Goal: Task Accomplishment & Management: Complete application form

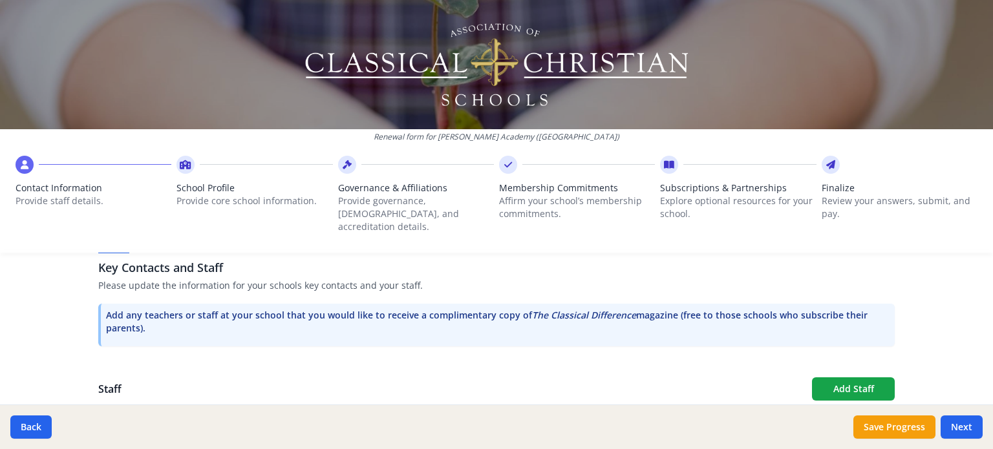
scroll to position [347, 0]
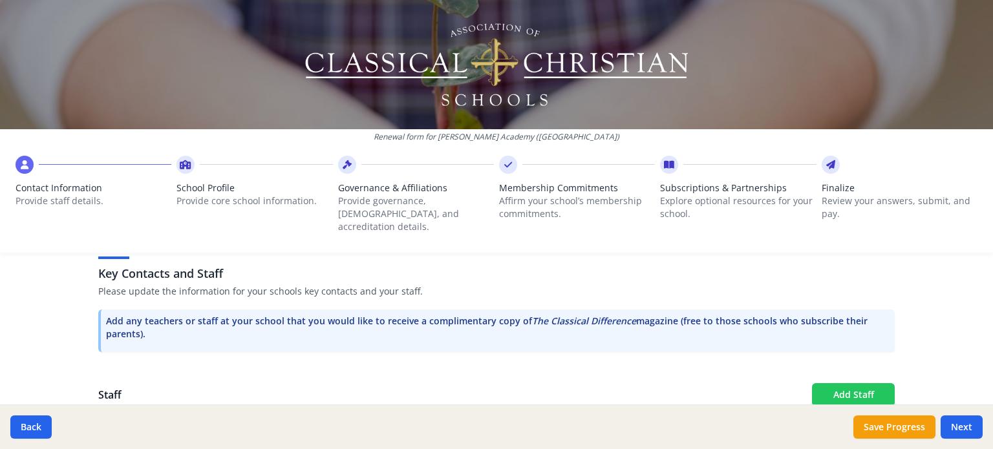
click at [828, 383] on button "Add Staff" at bounding box center [853, 394] width 83 height 23
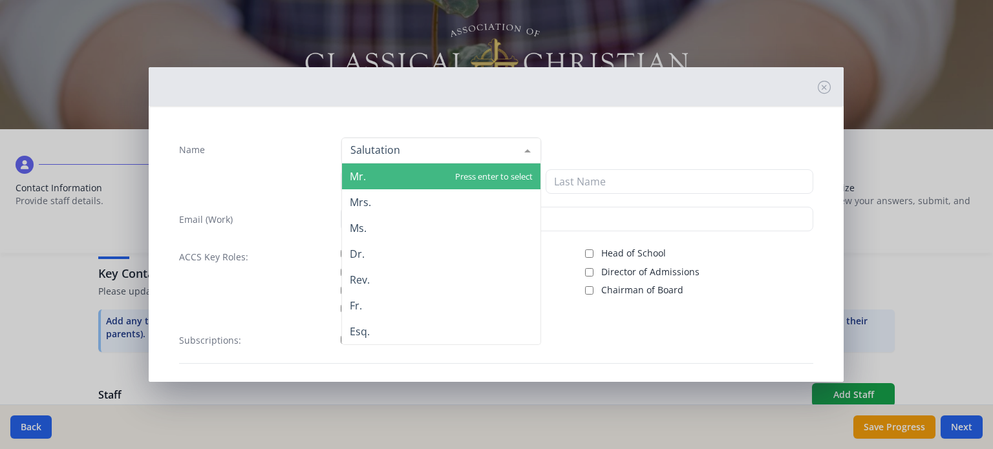
click at [369, 173] on span "Mr." at bounding box center [441, 177] width 198 height 26
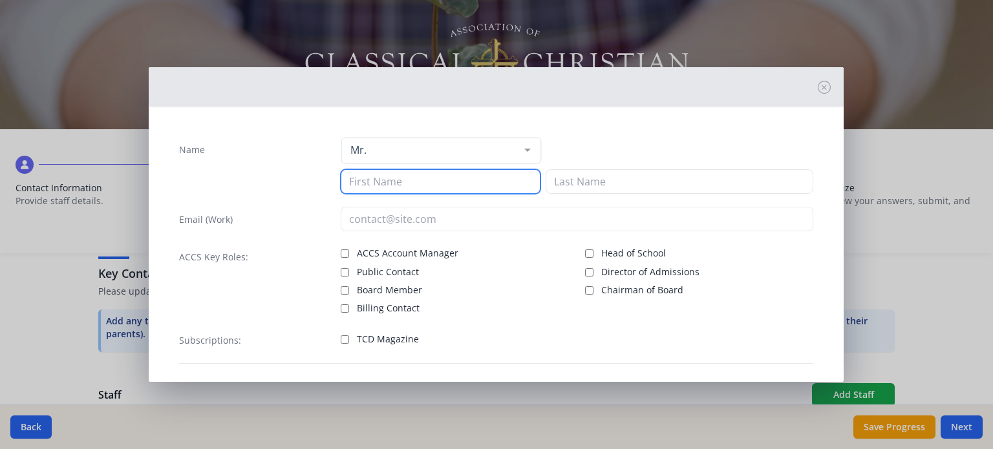
click at [365, 185] on input at bounding box center [441, 181] width 200 height 25
type input "[PERSON_NAME]"
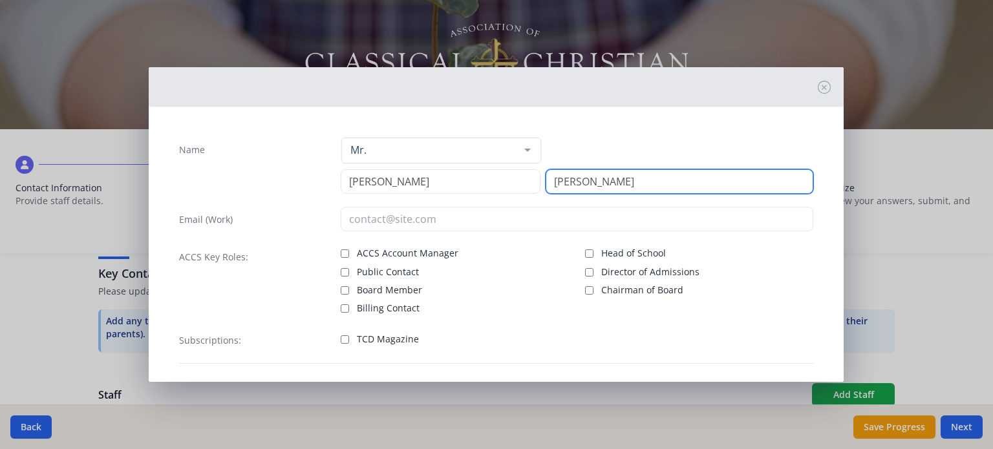
type input "[PERSON_NAME]"
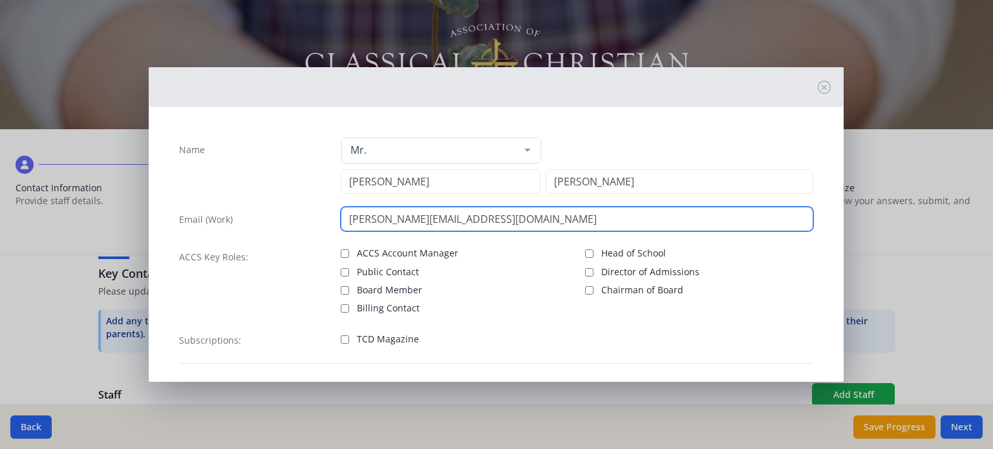
type input "[PERSON_NAME][EMAIL_ADDRESS][DOMAIN_NAME]"
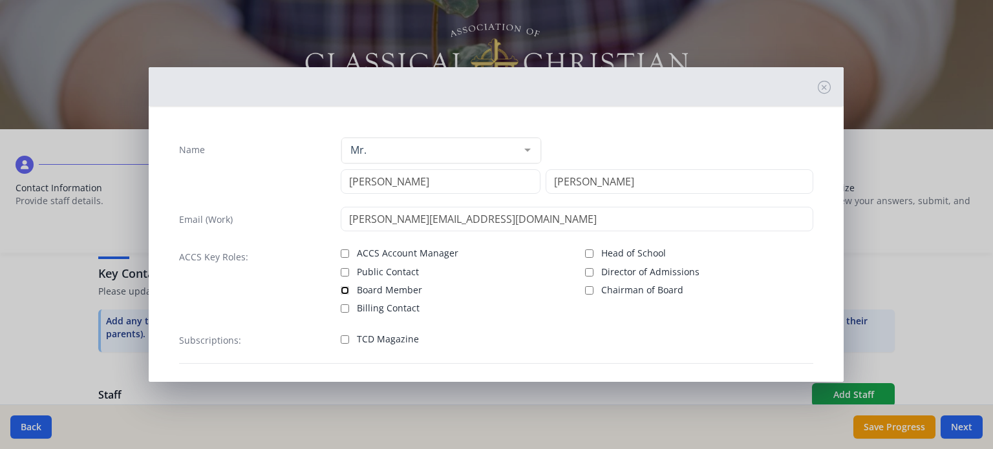
click at [343, 290] on input "Board Member" at bounding box center [345, 290] width 8 height 8
checkbox input "true"
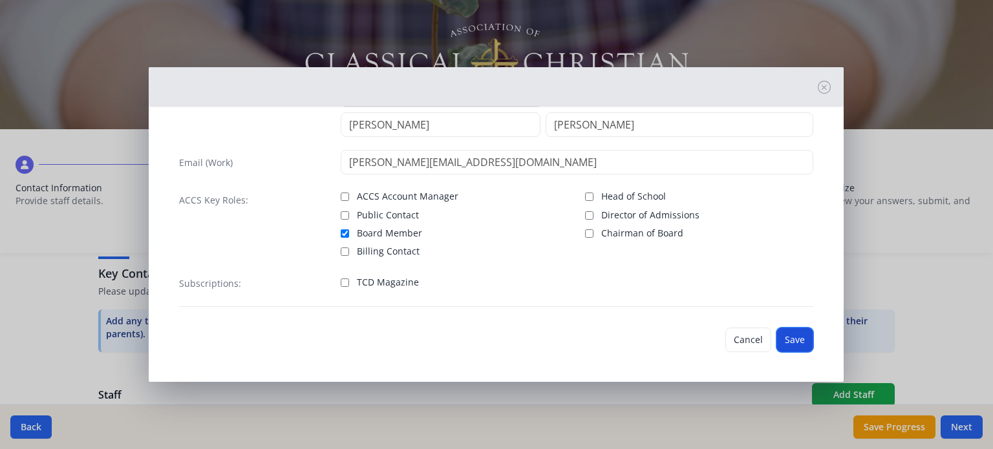
click at [778, 343] on button "Save" at bounding box center [795, 340] width 37 height 25
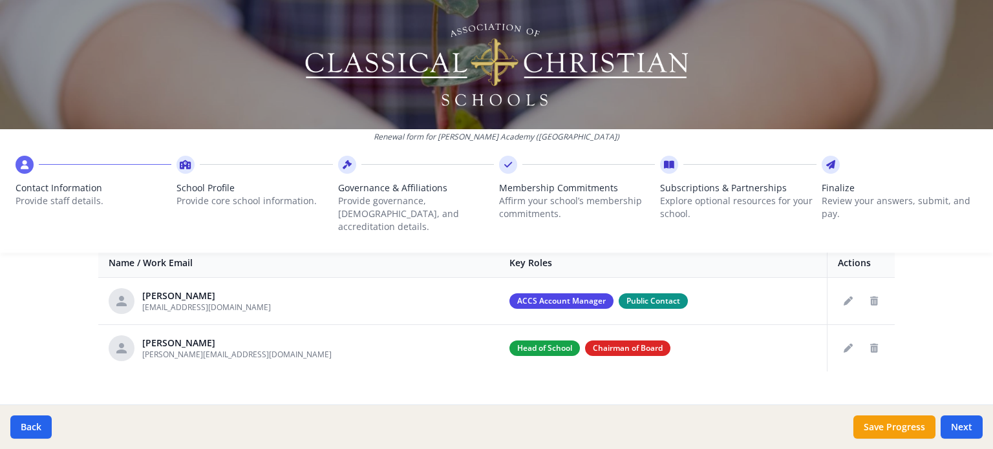
scroll to position [522, 0]
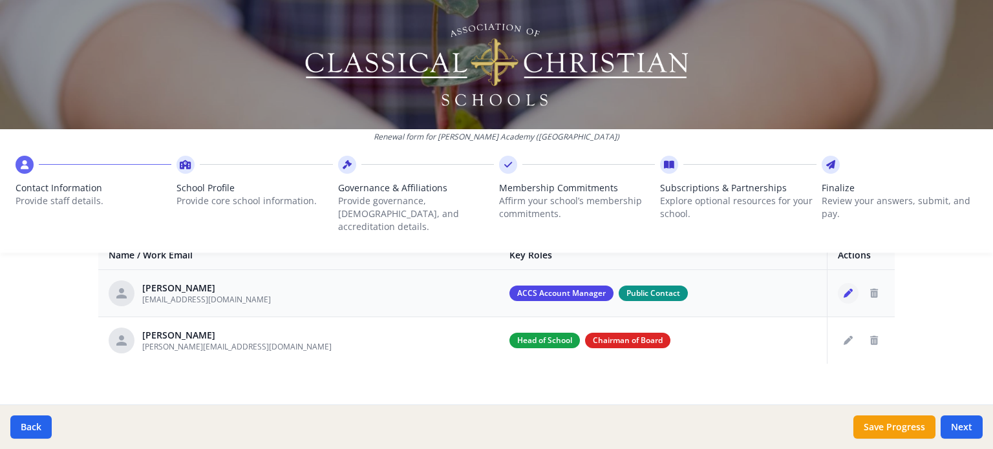
click at [844, 289] on icon "Edit staff" at bounding box center [848, 293] width 9 height 9
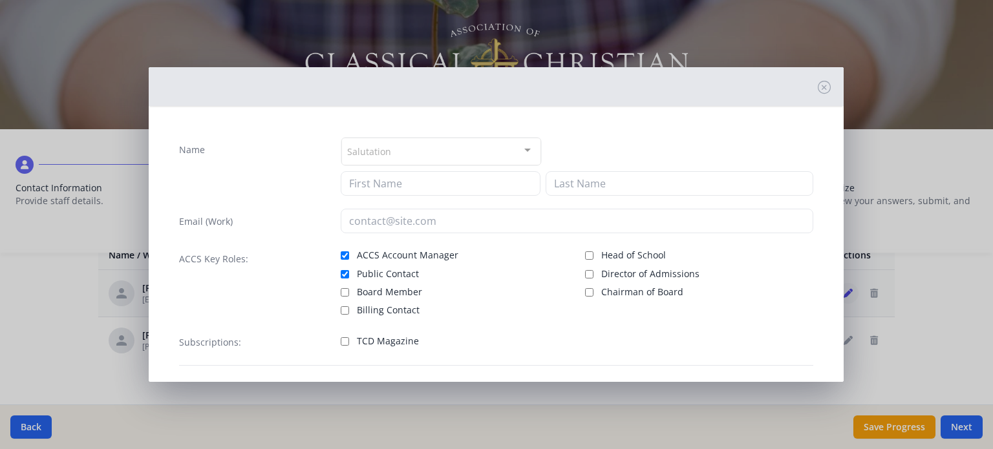
type input "[PERSON_NAME]"
type input "[EMAIL_ADDRESS][DOMAIN_NAME]"
checkbox input "true"
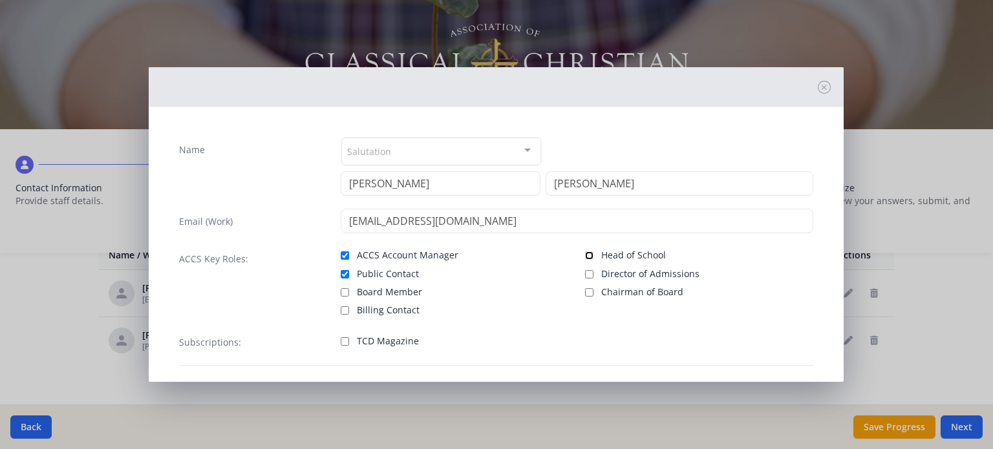
click at [586, 253] on input "Head of School" at bounding box center [589, 256] width 8 height 8
checkbox input "true"
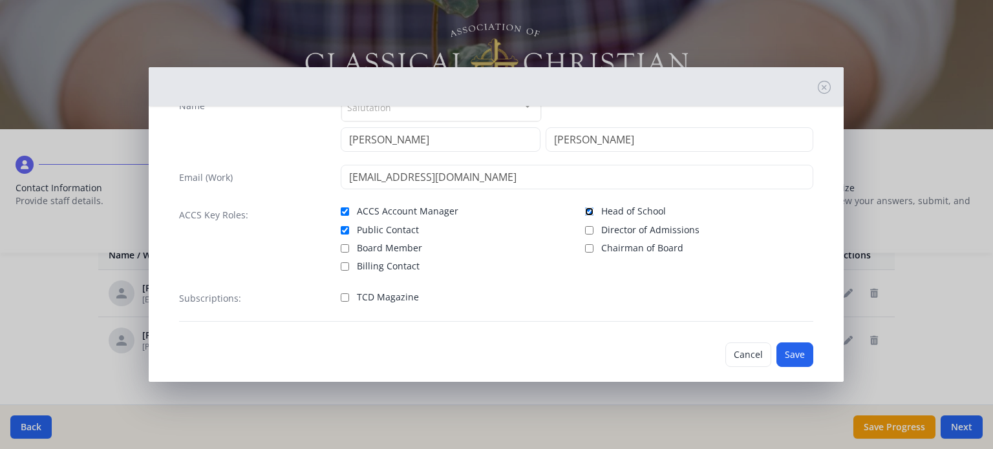
scroll to position [47, 0]
click at [788, 348] on button "Save" at bounding box center [795, 352] width 37 height 25
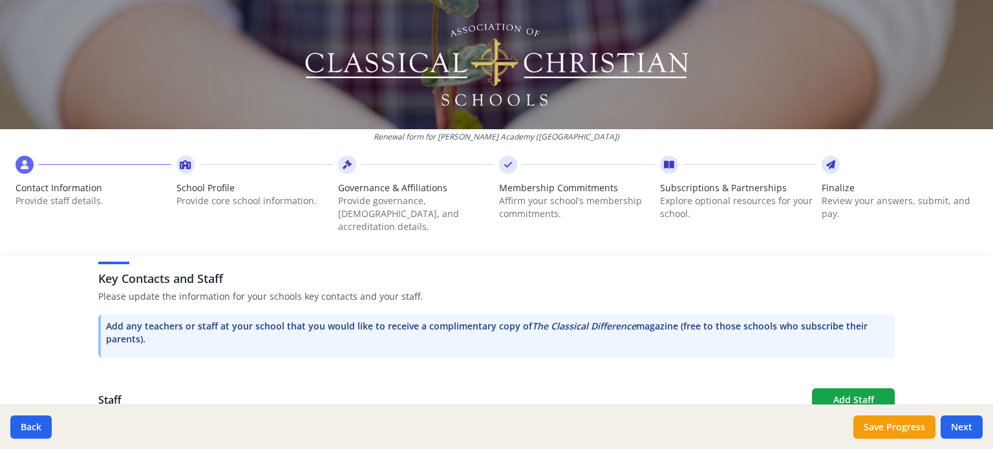
scroll to position [387, 0]
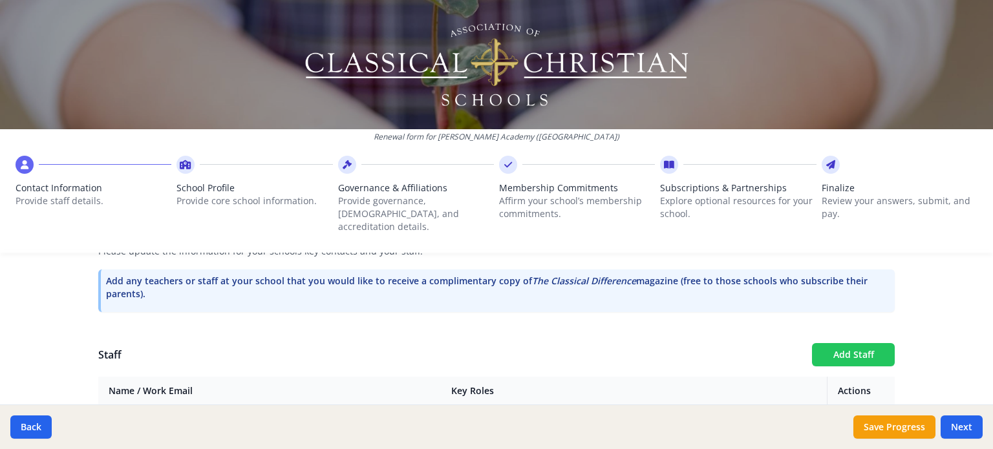
click at [864, 343] on button "Add Staff" at bounding box center [853, 354] width 83 height 23
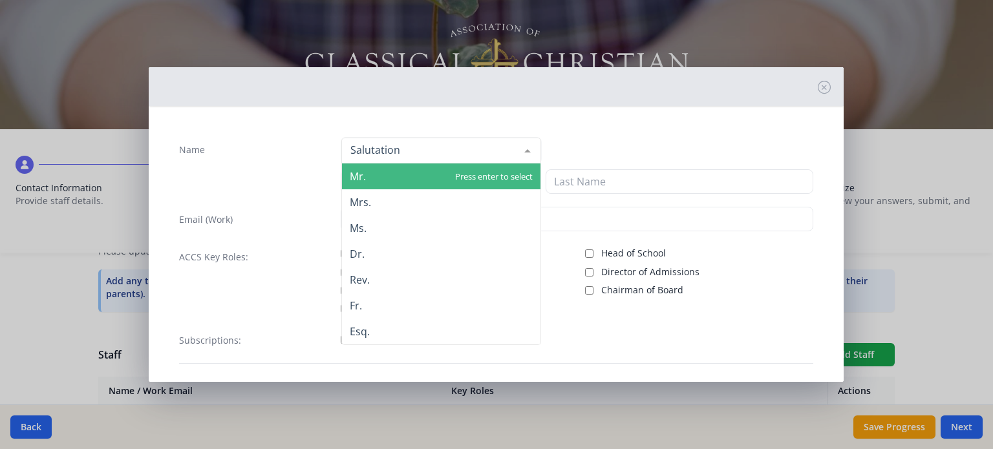
click at [404, 152] on div at bounding box center [441, 151] width 200 height 26
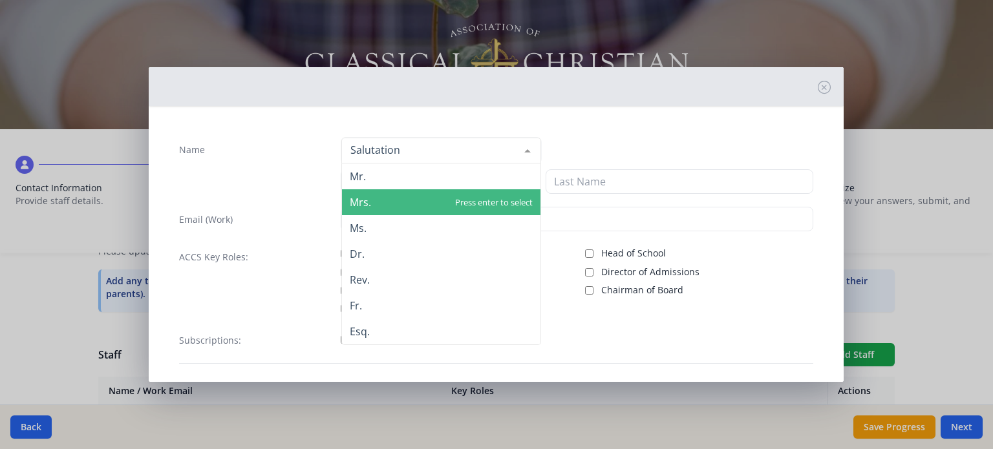
click at [393, 196] on span "Mrs." at bounding box center [441, 202] width 198 height 26
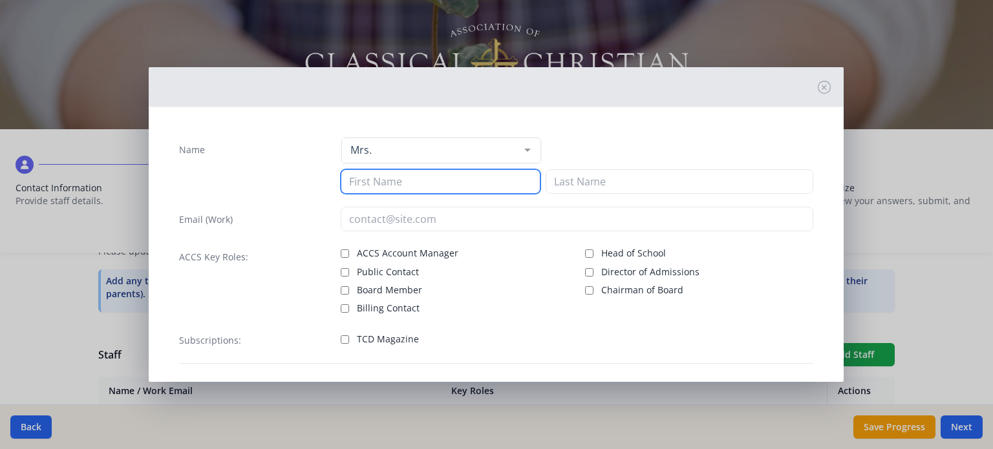
click at [378, 173] on input at bounding box center [441, 181] width 200 height 25
type input "[PERSON_NAME]"
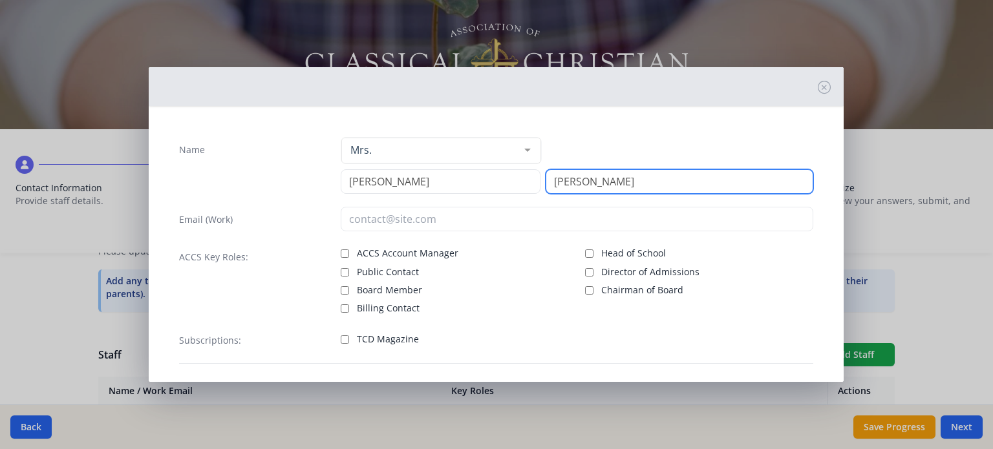
type input "[PERSON_NAME]"
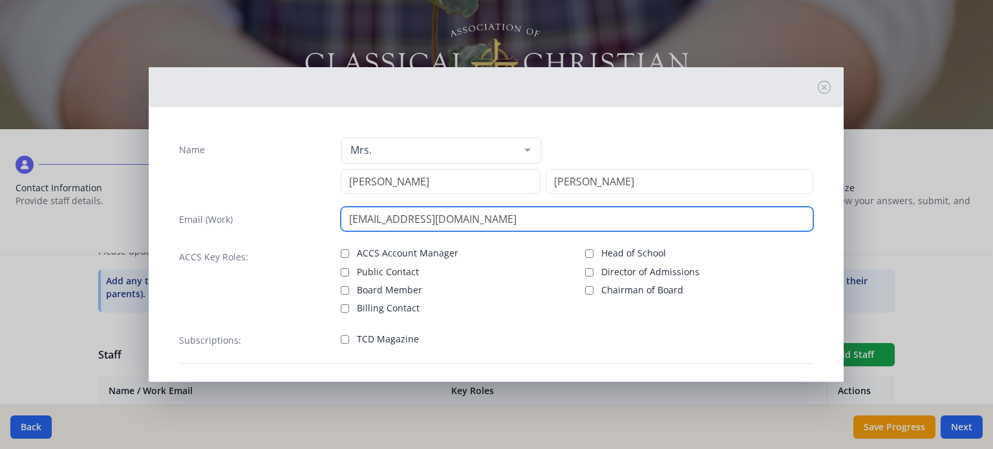
type input "[EMAIL_ADDRESS][DOMAIN_NAME]"
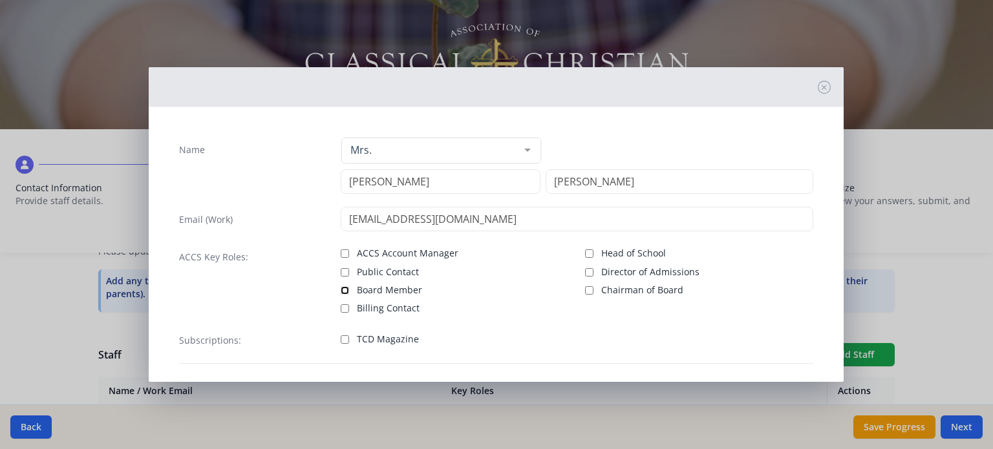
click at [344, 286] on input "Board Member" at bounding box center [345, 290] width 8 height 8
checkbox input "true"
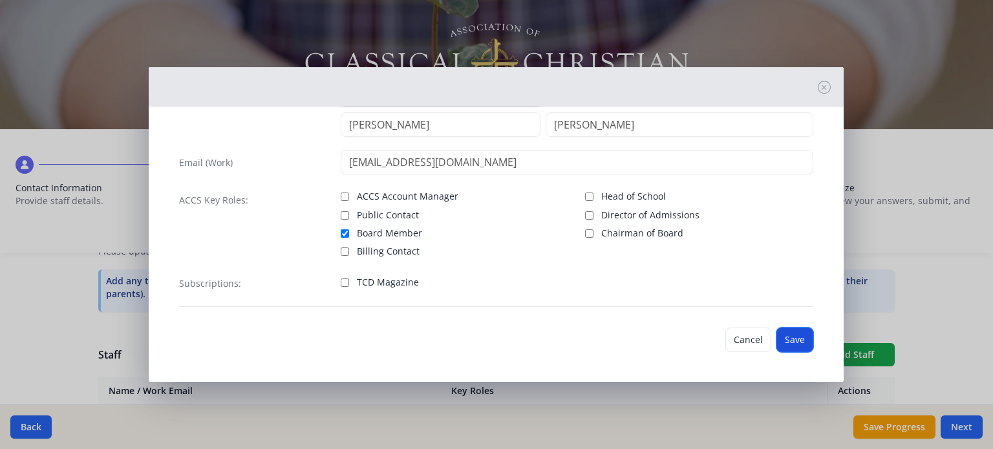
click at [781, 339] on button "Save" at bounding box center [795, 340] width 37 height 25
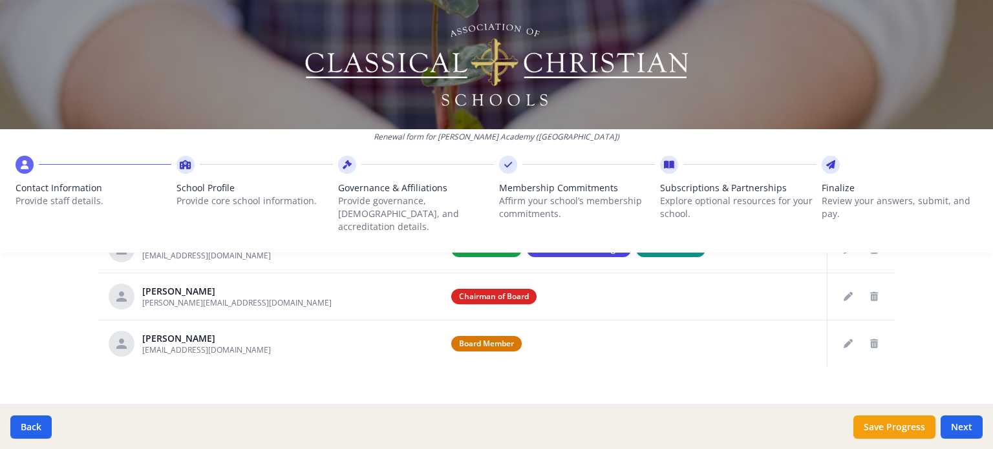
scroll to position [569, 0]
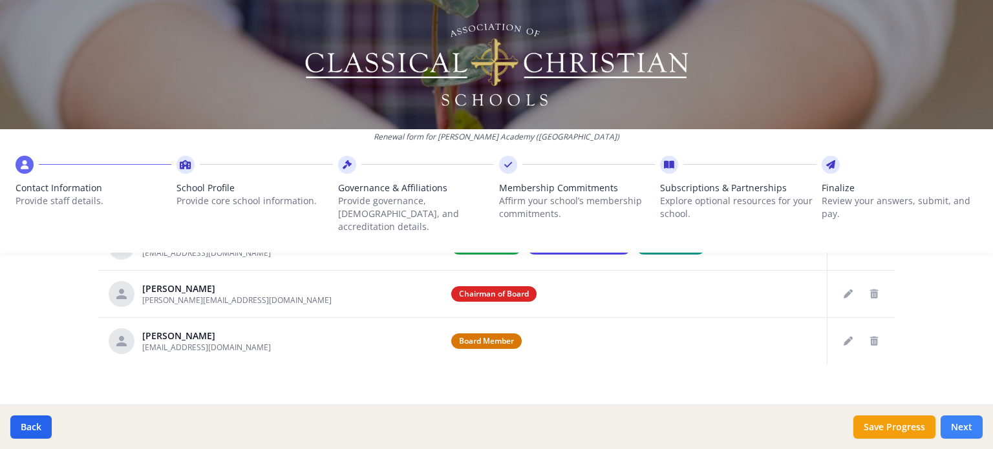
click at [956, 429] on button "Next" at bounding box center [962, 427] width 42 height 23
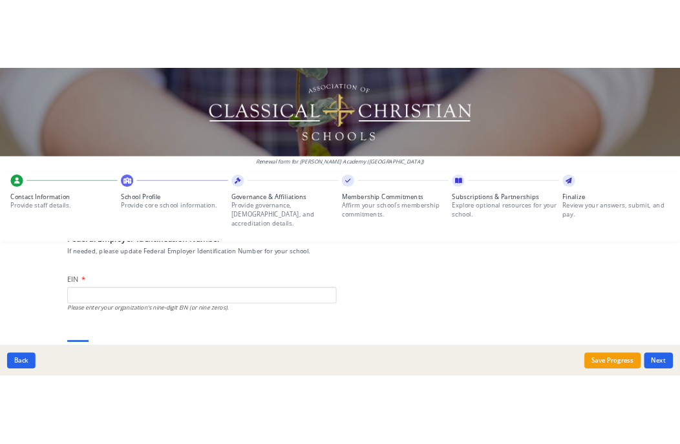
scroll to position [101, 0]
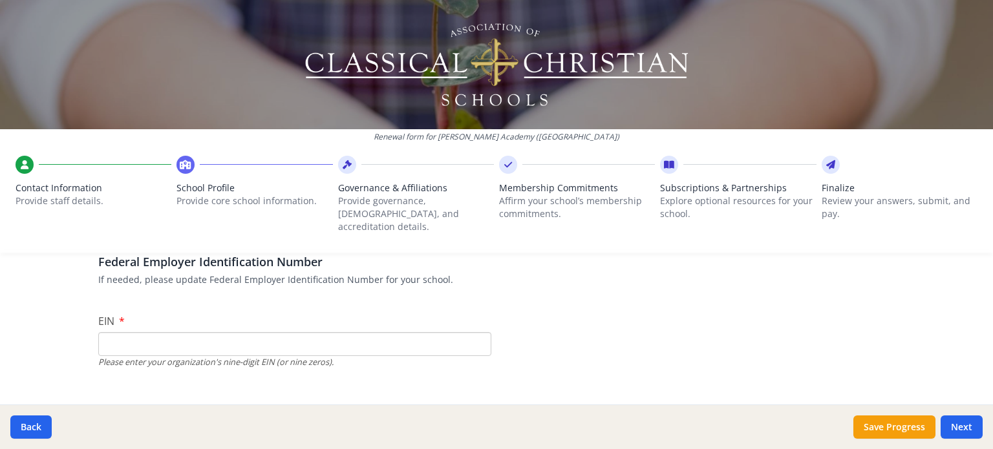
click at [240, 332] on input "EIN" at bounding box center [294, 344] width 393 height 24
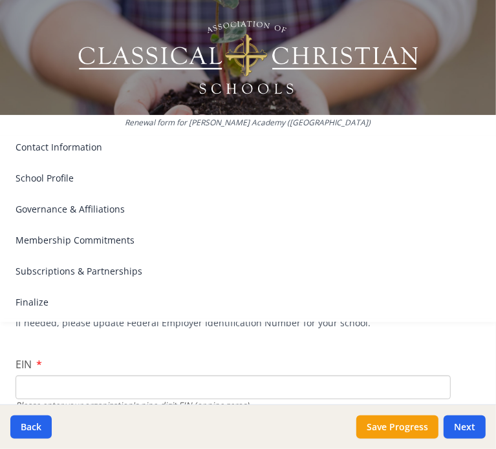
scroll to position [181, 0]
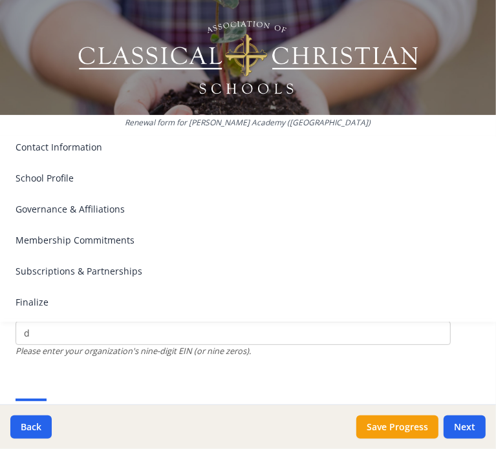
type input "d"
click at [280, 336] on input "d" at bounding box center [233, 333] width 435 height 24
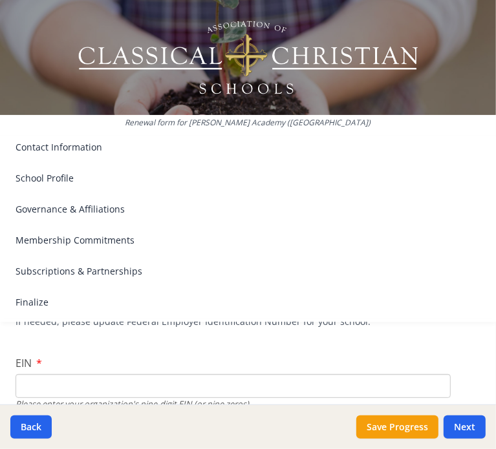
scroll to position [140, 0]
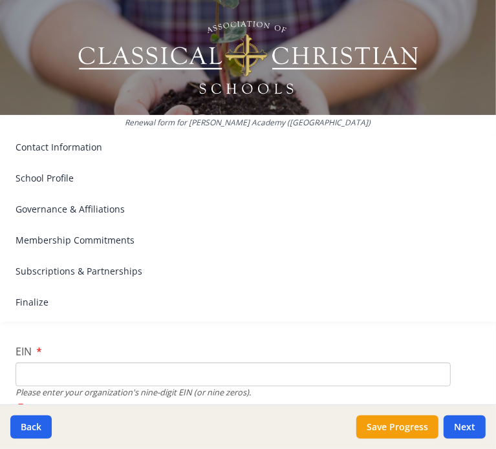
click at [139, 375] on input "EIN" at bounding box center [233, 375] width 435 height 24
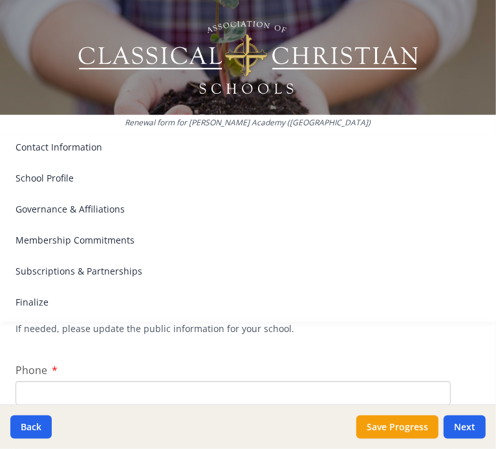
scroll to position [316, 0]
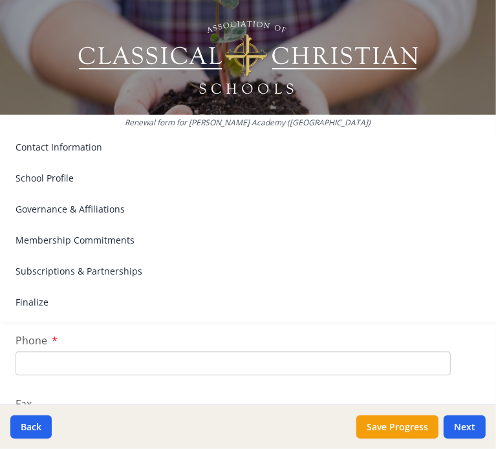
type input "931509634"
click at [169, 363] on input "Phone" at bounding box center [233, 364] width 435 height 24
type input "[PHONE_NUMBER]"
click at [336, 370] on input "Fax" at bounding box center [233, 370] width 435 height 24
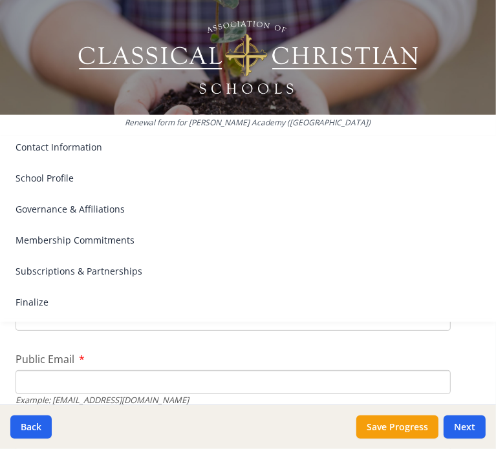
scroll to position [427, 0]
click at [370, 381] on input "Public Email" at bounding box center [233, 379] width 435 height 24
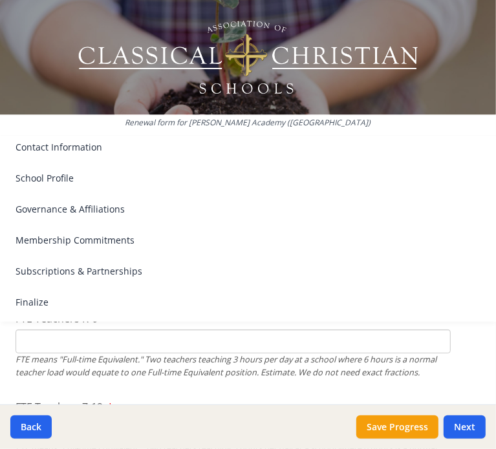
scroll to position [841, 0]
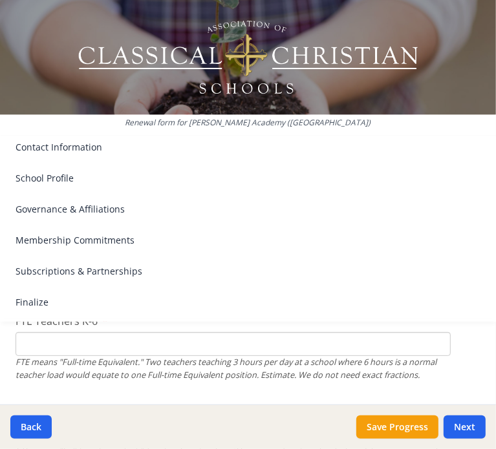
type input "[EMAIL_ADDRESS][DOMAIN_NAME]"
click at [403, 344] on input "FTE Teachers K-6" at bounding box center [233, 344] width 435 height 24
click at [277, 343] on input "FTE Teachers K-6" at bounding box center [233, 344] width 435 height 24
type input "1"
click at [427, 336] on input "1" at bounding box center [233, 344] width 435 height 24
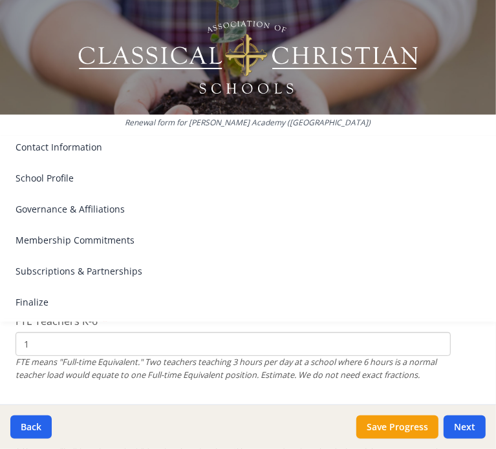
click at [422, 343] on input "1" at bounding box center [233, 344] width 435 height 24
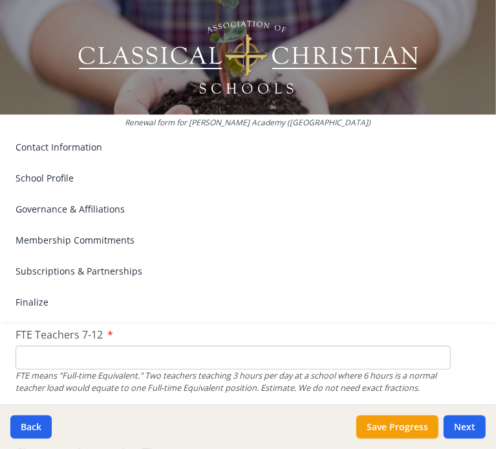
scroll to position [918, 0]
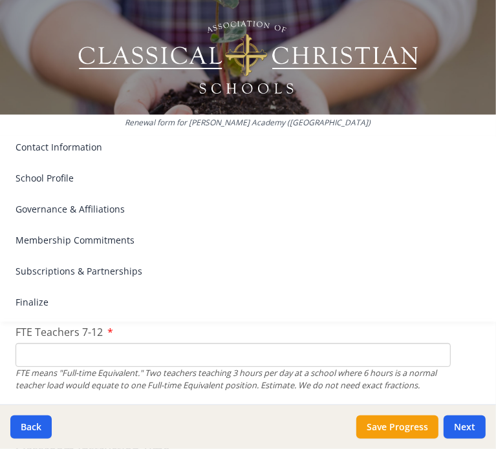
type input "6"
click at [341, 361] on input "FTE Teachers 7-12" at bounding box center [233, 355] width 435 height 24
type input "6"
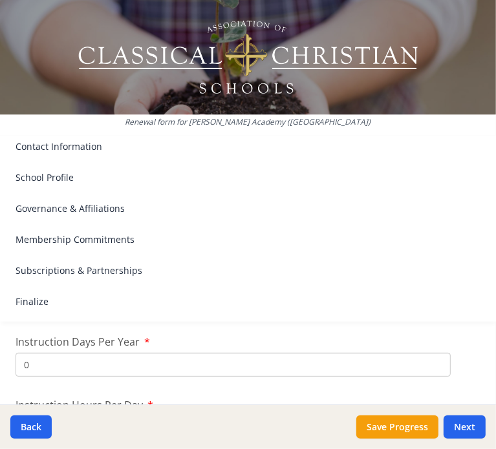
scroll to position [1153, 0]
type input "0"
click at [277, 373] on input "0" at bounding box center [233, 361] width 435 height 24
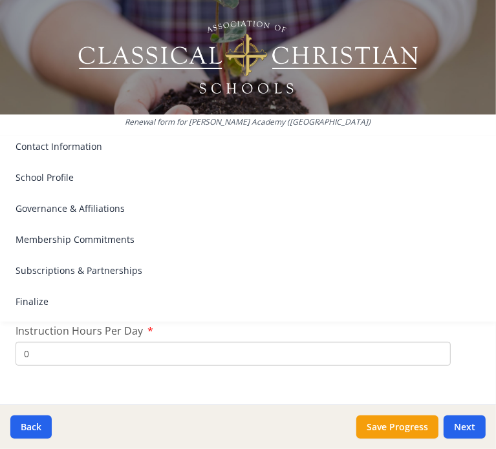
scroll to position [1225, 0]
type input "175"
click at [398, 365] on input "0" at bounding box center [233, 353] width 435 height 24
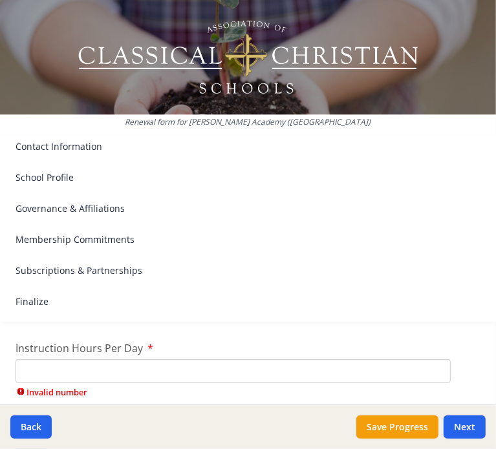
scroll to position [1203, 0]
click at [252, 323] on input "175" at bounding box center [233, 311] width 435 height 24
type input "1"
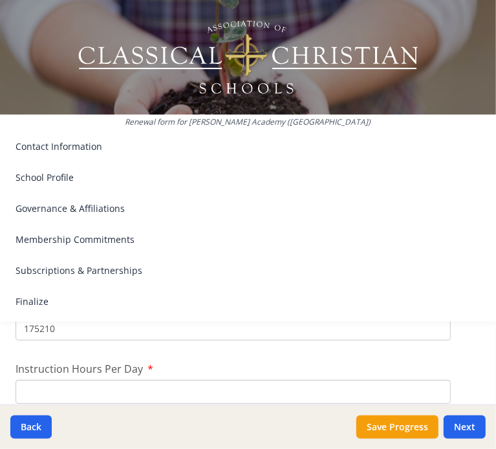
scroll to position [1182, 0]
type input "1"
type input "175"
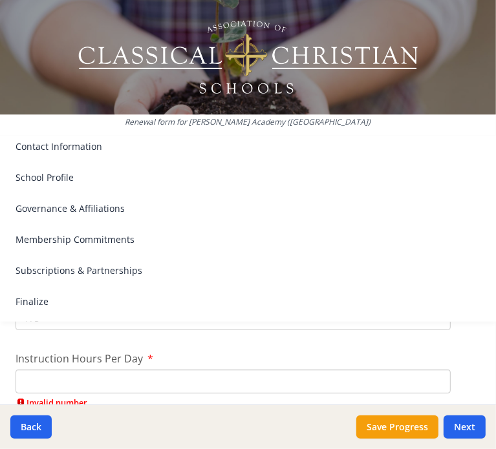
scroll to position [1214, 0]
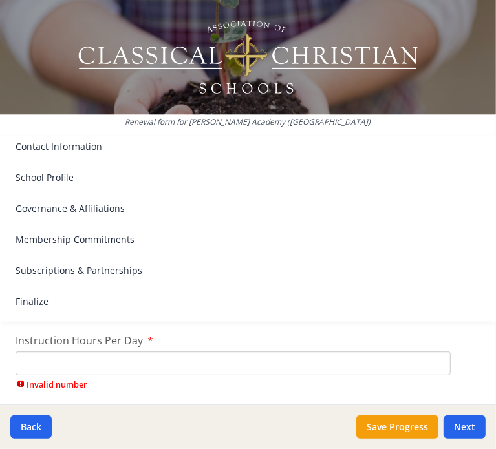
click at [246, 376] on input "Instruction Hours Per Day" at bounding box center [233, 364] width 435 height 24
type input "1"
click at [169, 376] on input "Instruction Hours Per Day" at bounding box center [233, 364] width 435 height 24
type input "7"
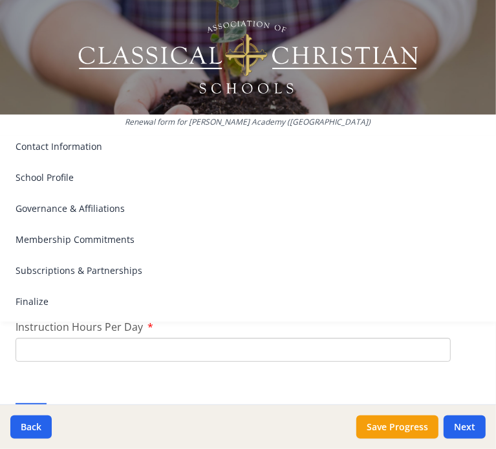
type input "6"
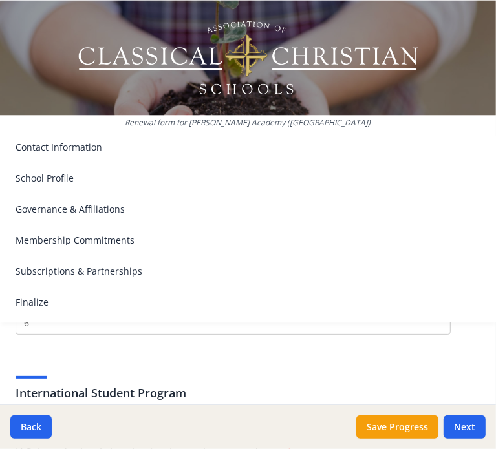
scroll to position [1249, 0]
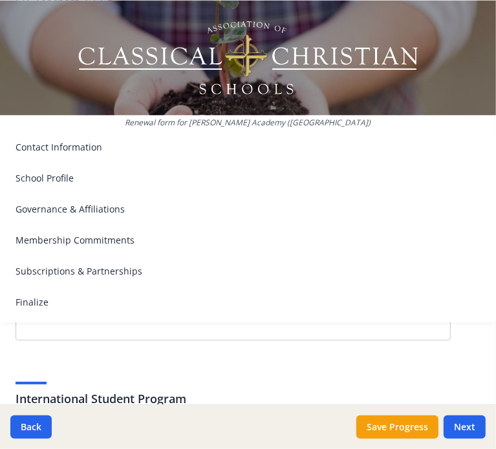
type input "7"
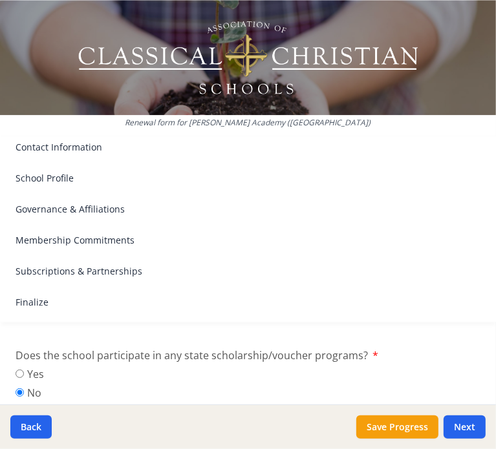
scroll to position [1695, 0]
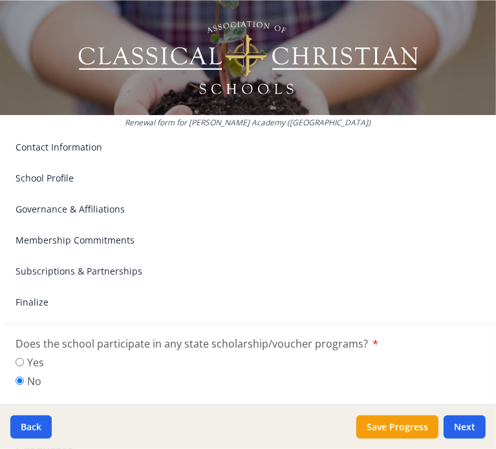
click at [21, 370] on label "Yes" at bounding box center [30, 363] width 28 height 16
click at [21, 367] on input "Yes" at bounding box center [20, 362] width 8 height 8
radio input "true"
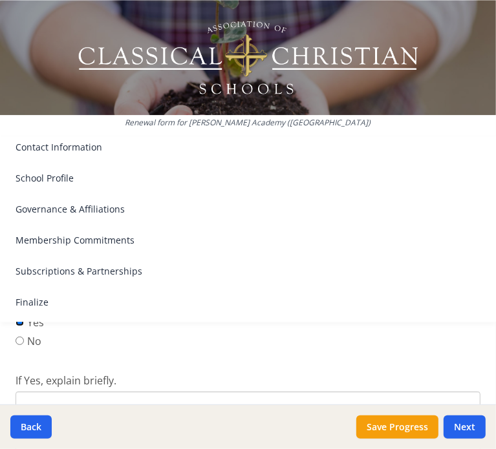
scroll to position [1741, 0]
click at [21, 339] on input "No" at bounding box center [20, 335] width 8 height 8
radio input "true"
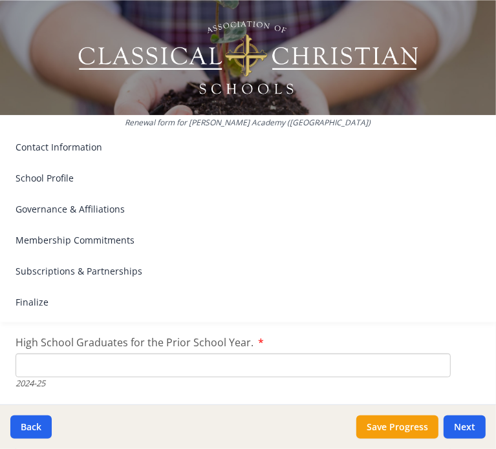
scroll to position [1869, 0]
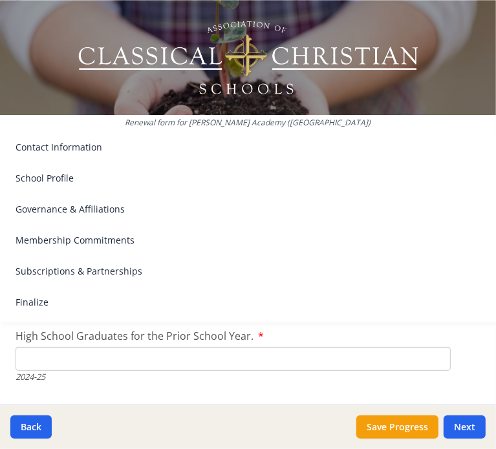
click at [246, 371] on input "High School Graduates for the Prior School Year." at bounding box center [233, 359] width 435 height 24
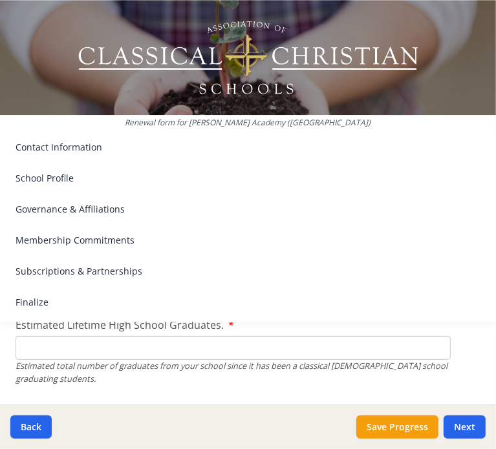
scroll to position [1962, 0]
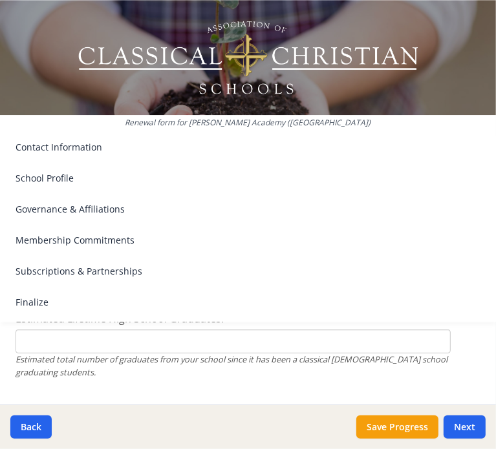
type input "0"
click at [250, 354] on input "Estimated Lifetime High School Graduates." at bounding box center [233, 342] width 435 height 24
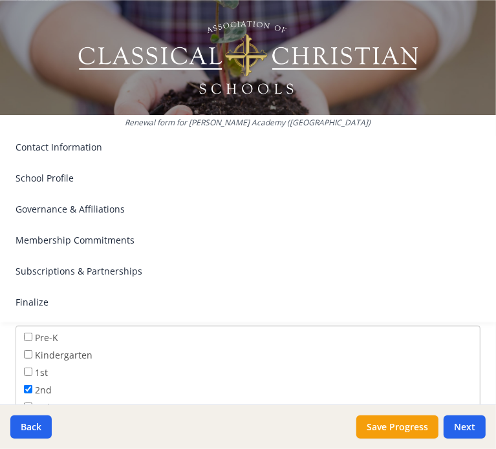
scroll to position [2174, 0]
type input "0"
click at [27, 312] on input "Pre-K" at bounding box center [28, 307] width 8 height 8
checkbox input "true"
click at [27, 329] on input "Kindergarten" at bounding box center [28, 325] width 8 height 8
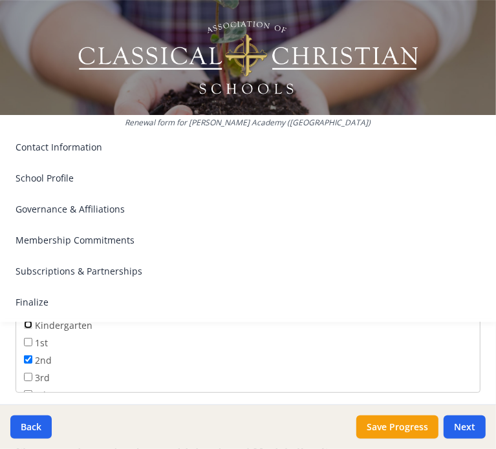
checkbox input "true"
click at [25, 347] on input "1st" at bounding box center [28, 342] width 8 height 8
checkbox input "true"
click at [28, 321] on div "Renewal form for [PERSON_NAME] Academy ([GEOGRAPHIC_DATA]) Contact Information …" at bounding box center [248, 166] width 496 height 332
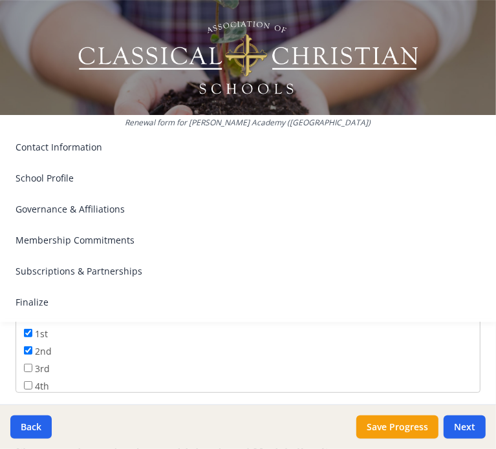
scroll to position [0, 0]
click at [28, 330] on div "Renewal form for [PERSON_NAME] Academy ([GEOGRAPHIC_DATA]) Contact Information …" at bounding box center [248, 166] width 496 height 332
click at [30, 328] on div "Renewal form for [PERSON_NAME] Academy ([GEOGRAPHIC_DATA]) Contact Information …" at bounding box center [248, 166] width 496 height 332
click at [30, 312] on input "Pre-K" at bounding box center [28, 307] width 8 height 8
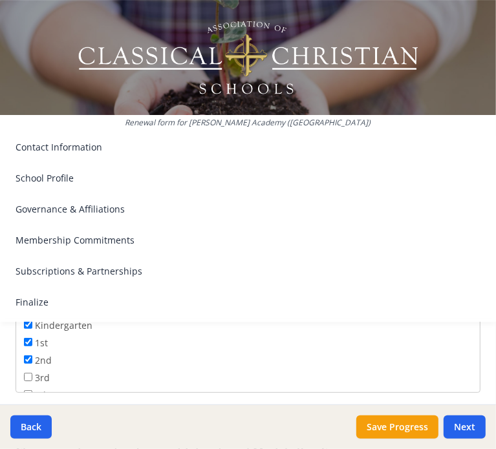
checkbox input "false"
click at [30, 381] on input "3rd" at bounding box center [28, 377] width 8 height 8
checkbox input "true"
click at [28, 358] on input "4th" at bounding box center [28, 353] width 8 height 8
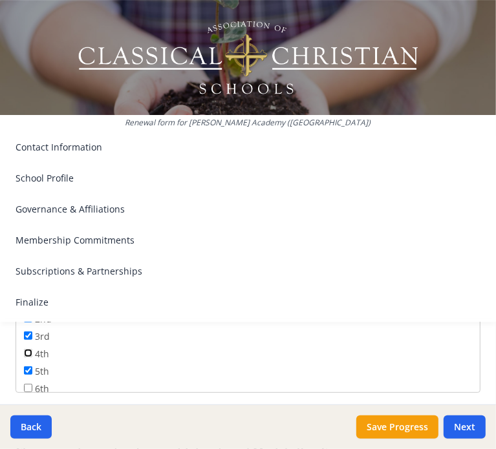
checkbox input "true"
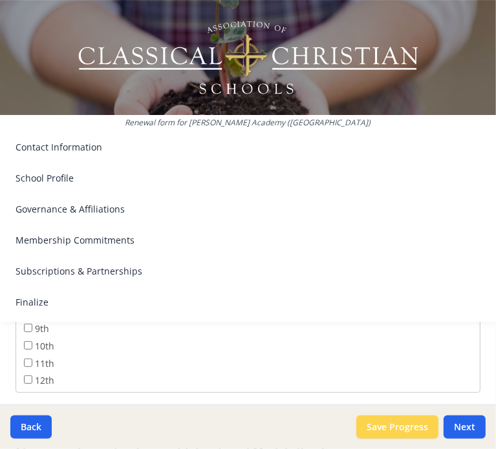
click at [414, 429] on button "Save Progress" at bounding box center [397, 427] width 82 height 23
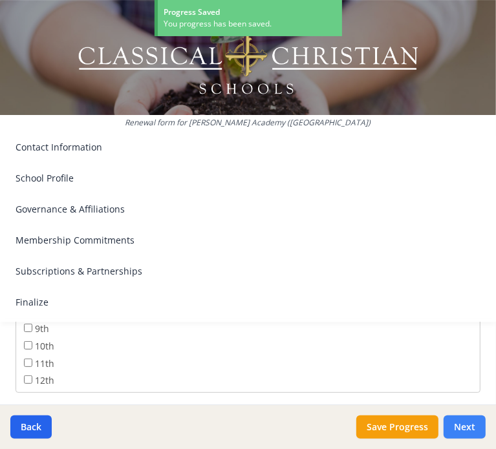
click at [460, 428] on button "Next" at bounding box center [465, 427] width 42 height 23
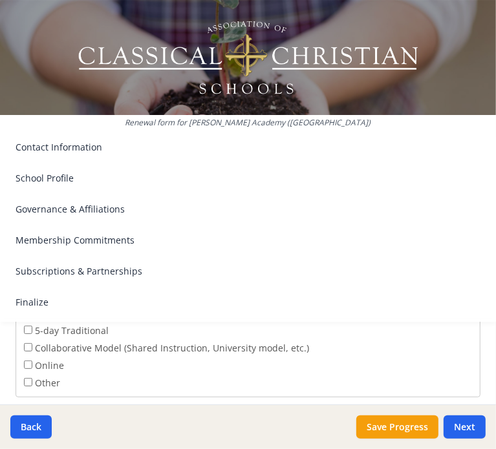
scroll to position [2390, 0]
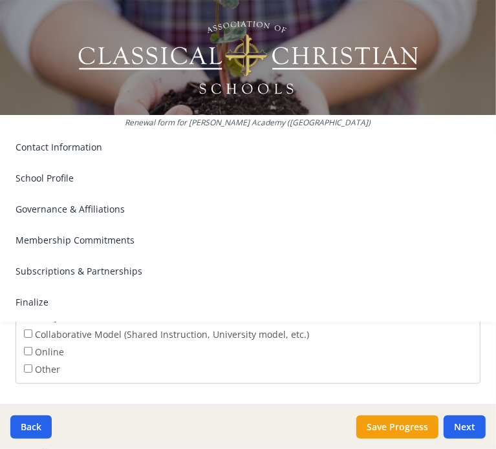
click at [28, 321] on input "5-day Traditional" at bounding box center [28, 316] width 8 height 8
checkbox input "true"
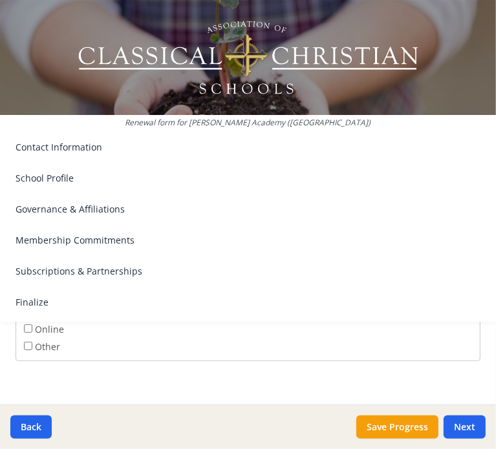
scroll to position [2416, 0]
click at [28, 348] on input "Other" at bounding box center [28, 343] width 8 height 8
checkbox input "true"
click at [296, 361] on input "If Other please explain" at bounding box center [248, 349] width 465 height 24
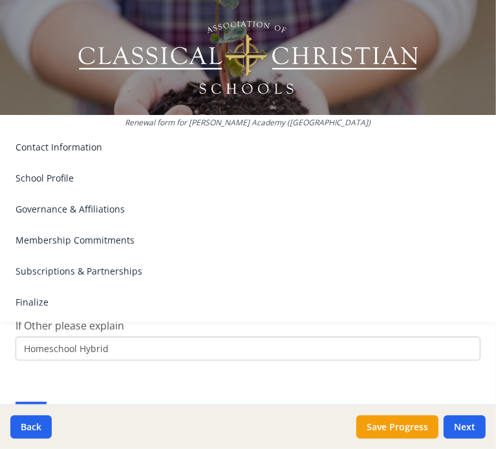
click at [387, 284] on li "Subscriptions & Partnerships Explore optional resources for your school." at bounding box center [248, 278] width 465 height 26
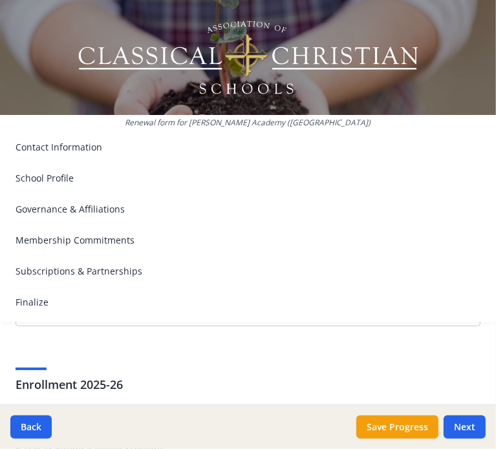
scroll to position [2517, 0]
click at [396, 332] on input "Homeschool Hybrid" at bounding box center [248, 320] width 465 height 24
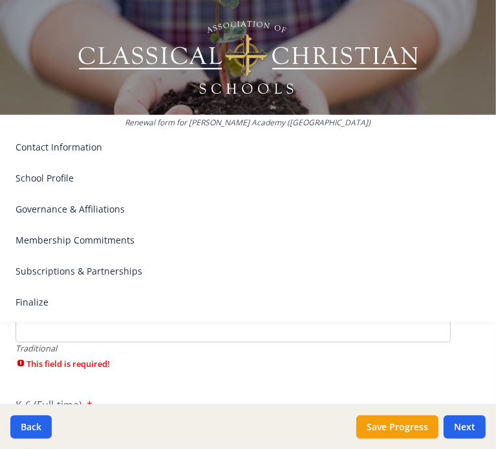
scroll to position [2798, 0]
type input "Homeschool Hybrid Program"
click at [418, 342] on input "Pre-K" at bounding box center [233, 330] width 435 height 24
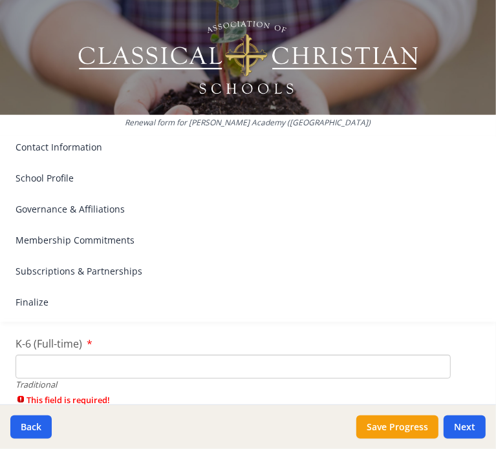
type input "0"
click at [313, 379] on input "K-6 (Full-time)" at bounding box center [233, 367] width 435 height 24
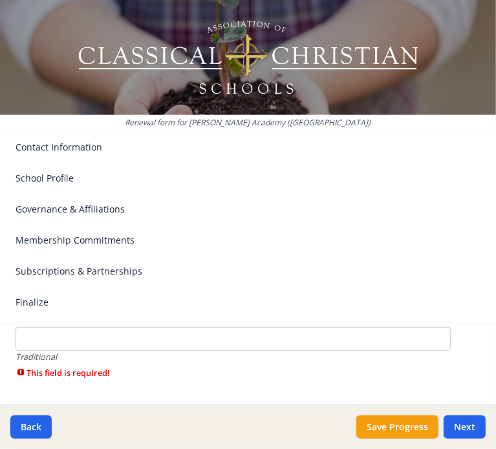
scroll to position [2945, 0]
type input "1"
click at [323, 347] on input "7-12 (Full-time)" at bounding box center [233, 335] width 435 height 24
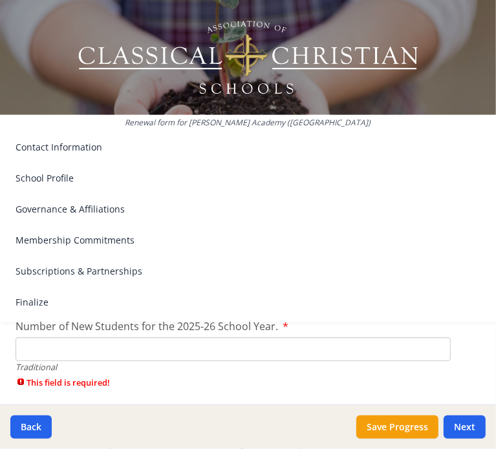
scroll to position [3013, 0]
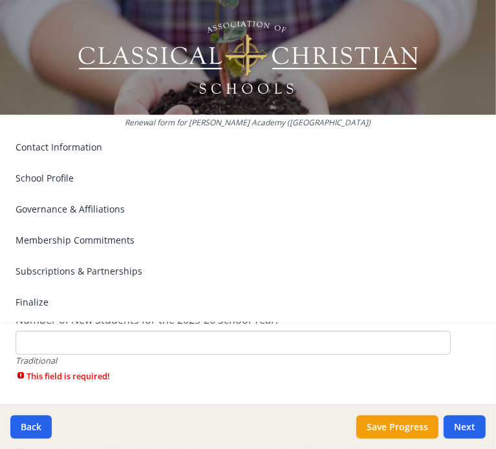
type input "0"
click at [321, 355] on input "Number of New Students for the 2025-26 School Year." at bounding box center [233, 343] width 435 height 24
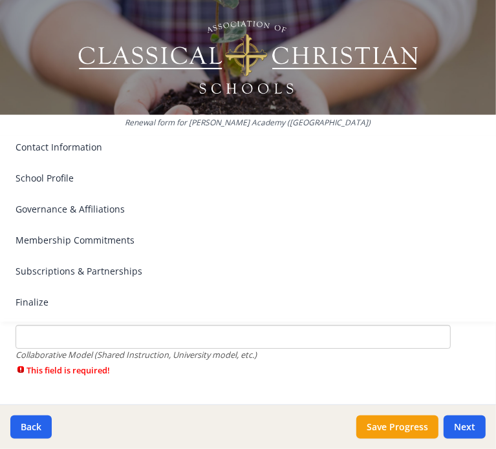
scroll to position [3172, 0]
type input "1"
click at [370, 347] on input "K-6 (Part-time)" at bounding box center [233, 335] width 435 height 24
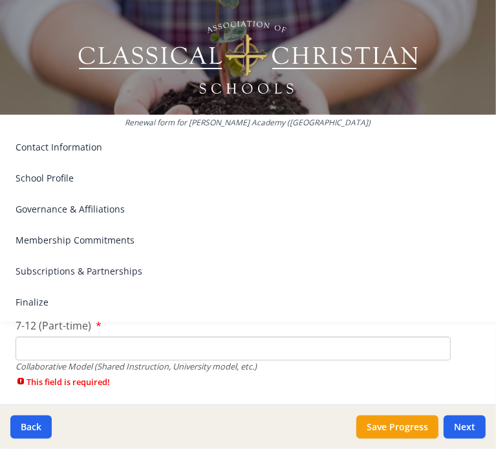
scroll to position [3240, 0]
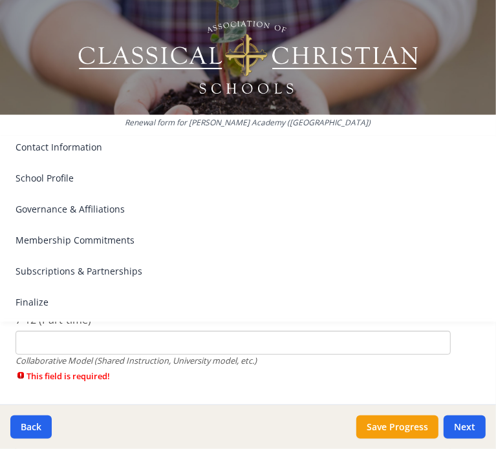
type input "0"
click at [317, 355] on input "7-12 (Part-time)" at bounding box center [233, 343] width 435 height 24
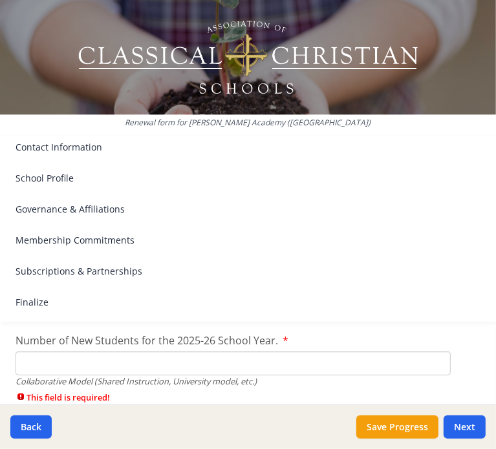
scroll to position [3295, 0]
type input "0"
click at [328, 376] on input "Number of New Students for the 2025-26 School Year." at bounding box center [233, 364] width 435 height 24
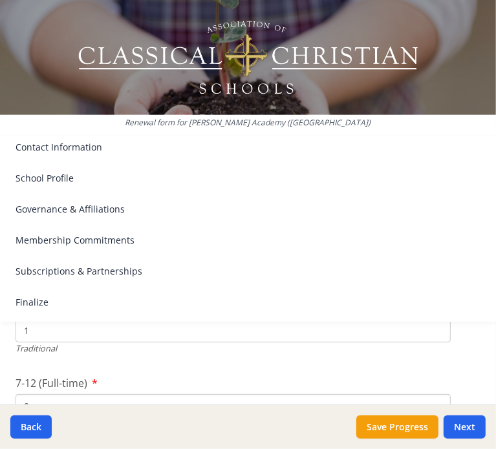
scroll to position [2880, 0]
type input "0"
click at [385, 336] on input "1" at bounding box center [233, 324] width 435 height 24
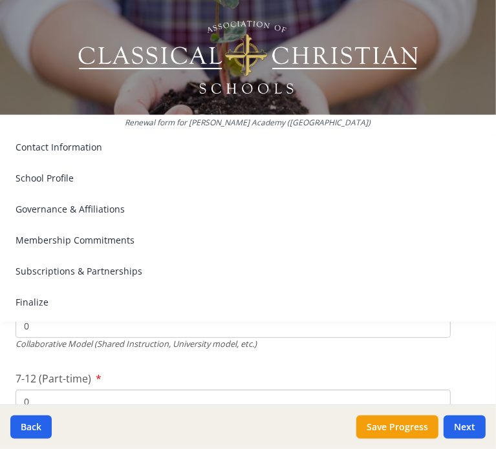
scroll to position [3182, 0]
type input "0"
click at [341, 338] on input "0" at bounding box center [233, 326] width 435 height 24
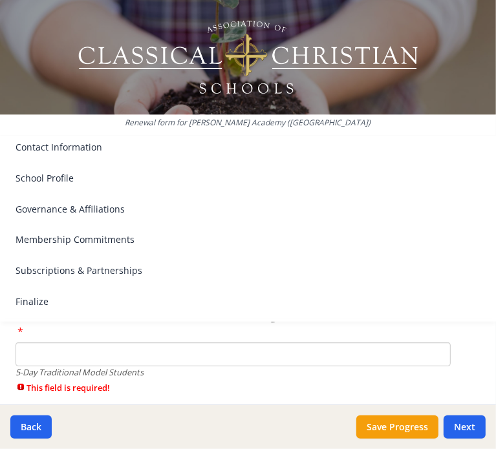
scroll to position [3486, 0]
type input "1"
click at [427, 366] on input "What is the cost of annual tuition for full-time kindergarten with no discounts…" at bounding box center [233, 354] width 435 height 24
type input "$5 000"
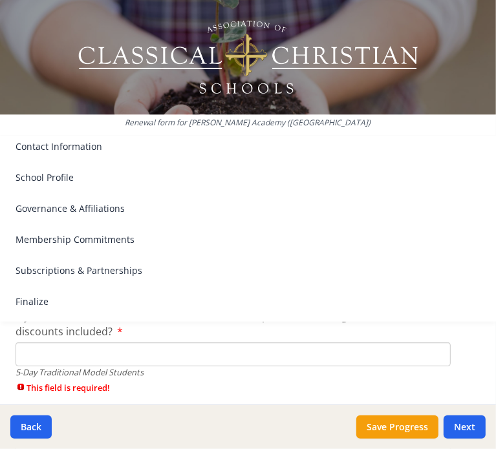
click at [418, 367] on input "If you offer it, what is the cost of annual tuition for part-time kindergarten …" at bounding box center [233, 355] width 435 height 24
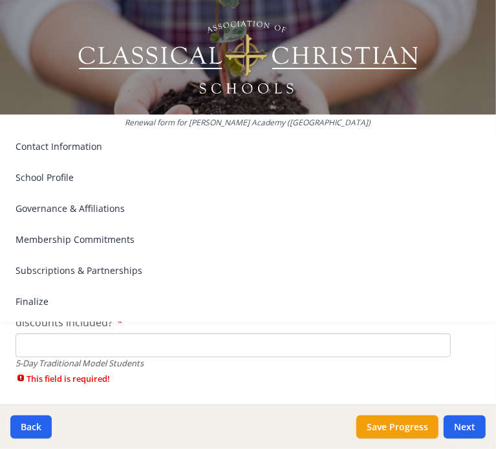
scroll to position [3586, 0]
click at [307, 357] on input "If you offer it, what is the cost of annual tuition for part-time kindergarten …" at bounding box center [233, 345] width 435 height 24
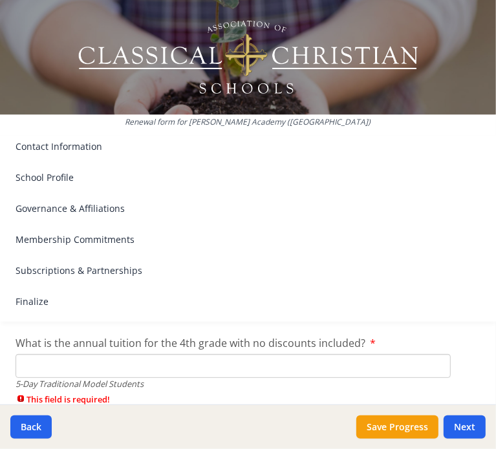
scroll to position [3660, 0]
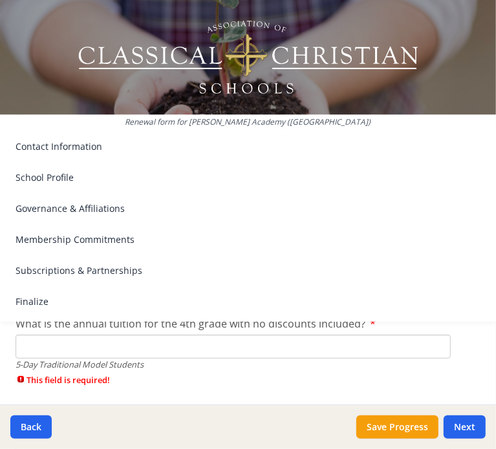
type input "$2 000"
click at [171, 359] on input "What is the annual tuition for the 4th grade with no discounts included?" at bounding box center [233, 347] width 435 height 24
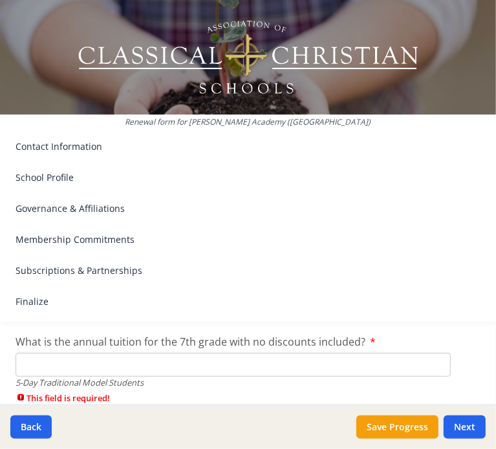
scroll to position [3727, 0]
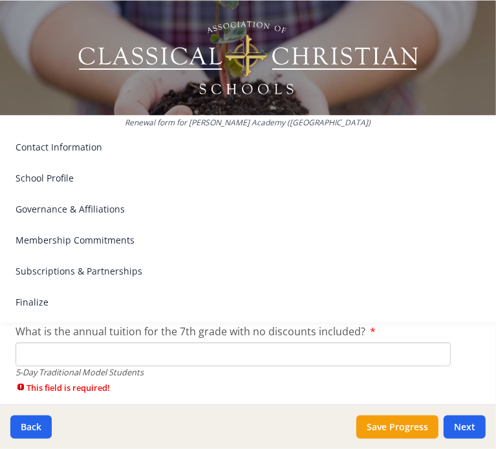
type input "$5 000"
click at [356, 367] on input "What is the annual tuition for the 7th grade with no discounts included?" at bounding box center [233, 355] width 435 height 24
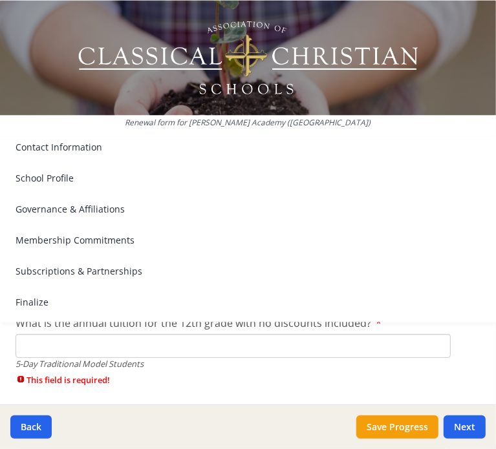
scroll to position [3813, 0]
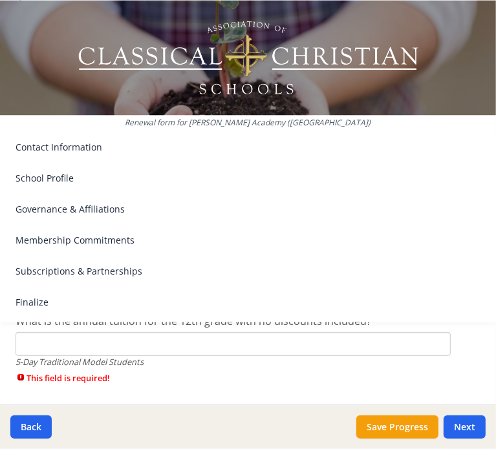
type input "$5 000"
click at [319, 356] on input "What is the annual tuition for the 12th grade with no discounts included?" at bounding box center [233, 344] width 435 height 24
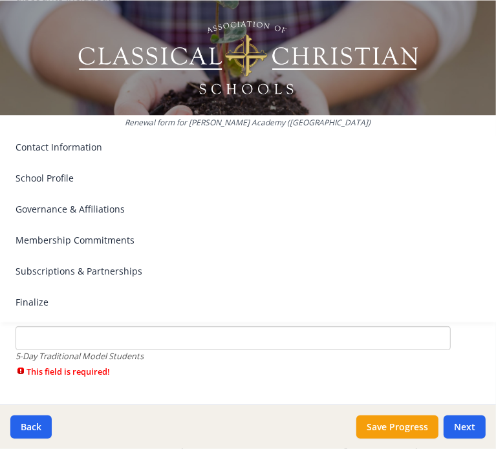
scroll to position [3912, 0]
type input "$5 000"
click at [331, 350] on input "What is the total non-voluntary fees charged for a family with one student in t…" at bounding box center [233, 338] width 435 height 24
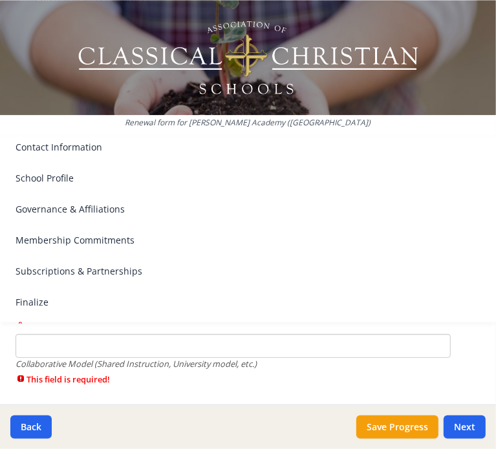
type input "$100"
click at [253, 358] on input "What is the cost of annual tuition for full-time kindergarten with no discounts…" at bounding box center [233, 346] width 435 height 24
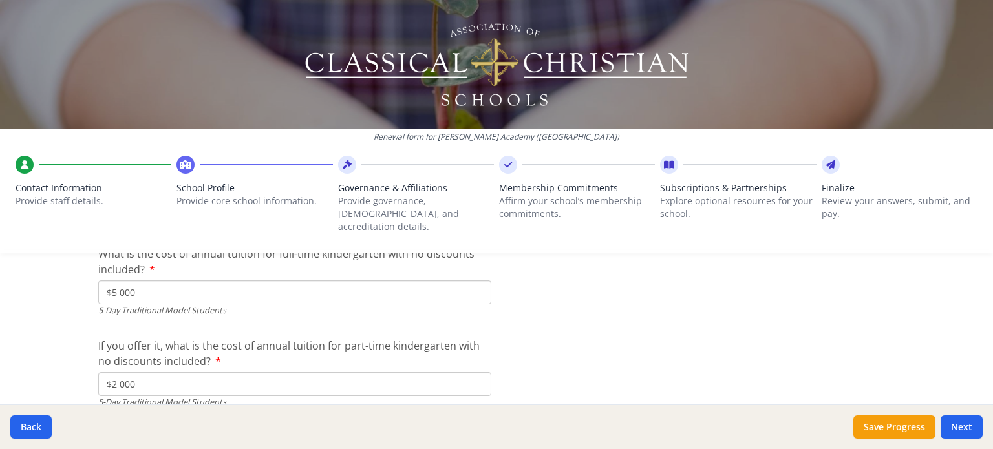
scroll to position [3495, 0]
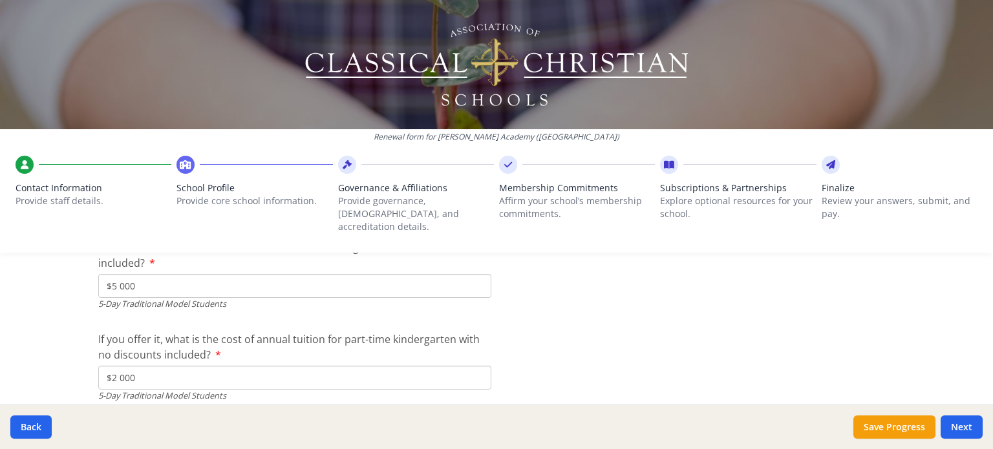
type input "$2 000"
click at [237, 368] on input "$2 000" at bounding box center [294, 378] width 393 height 24
drag, startPoint x: 144, startPoint y: 365, endPoint x: 5, endPoint y: 351, distance: 140.4
click at [5, 351] on div "Renewal form for [PERSON_NAME] Academy ([GEOGRAPHIC_DATA]) Contact Information …" at bounding box center [496, 224] width 993 height 449
type input "$0"
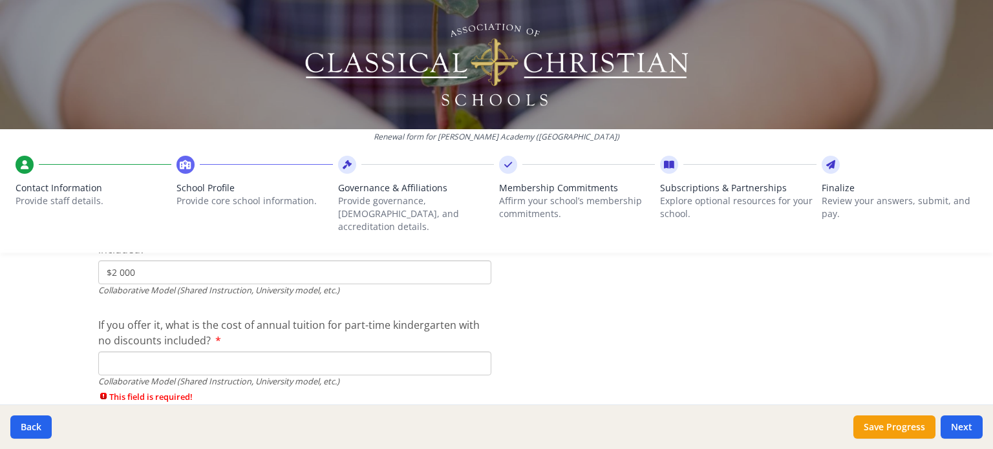
scroll to position [4106, 0]
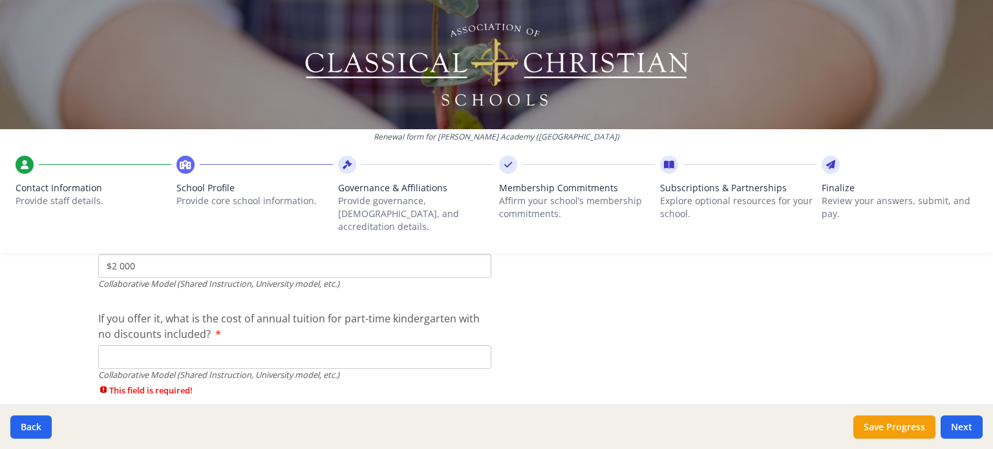
click at [445, 347] on input "If you offer it, what is the cost of annual tuition for part-time kindergarten …" at bounding box center [294, 357] width 393 height 24
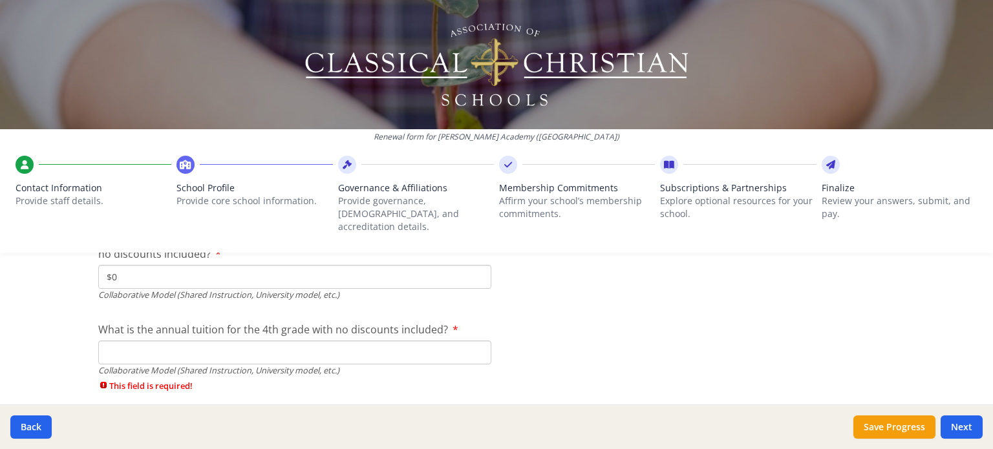
scroll to position [4205, 0]
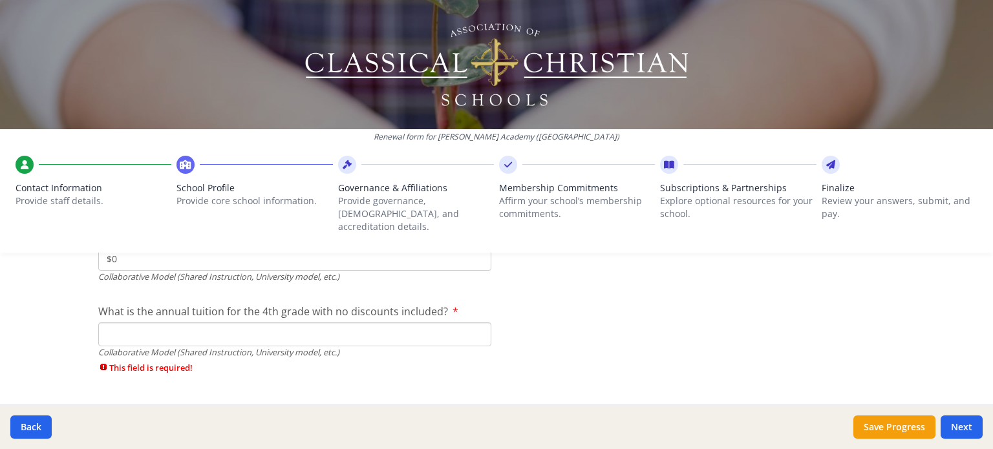
type input "$0"
click at [438, 323] on input "What is the annual tuition for the 4th grade with no discounts included?" at bounding box center [294, 335] width 393 height 24
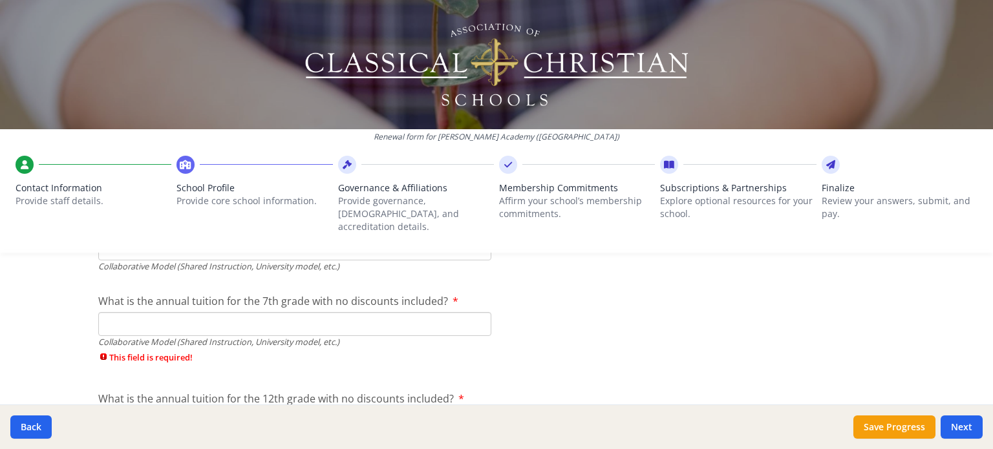
scroll to position [4296, 0]
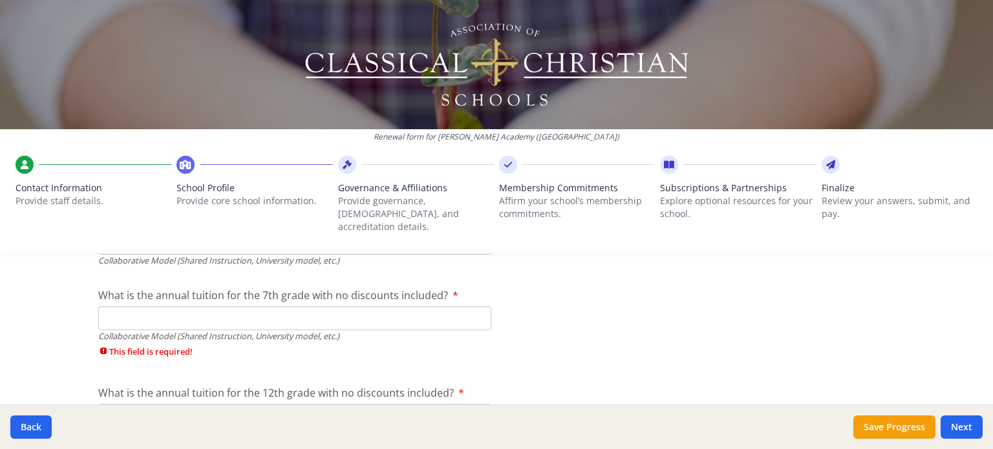
type input "$2 000"
click at [433, 308] on input "What is the annual tuition for the 7th grade with no discounts included?" at bounding box center [294, 318] width 393 height 24
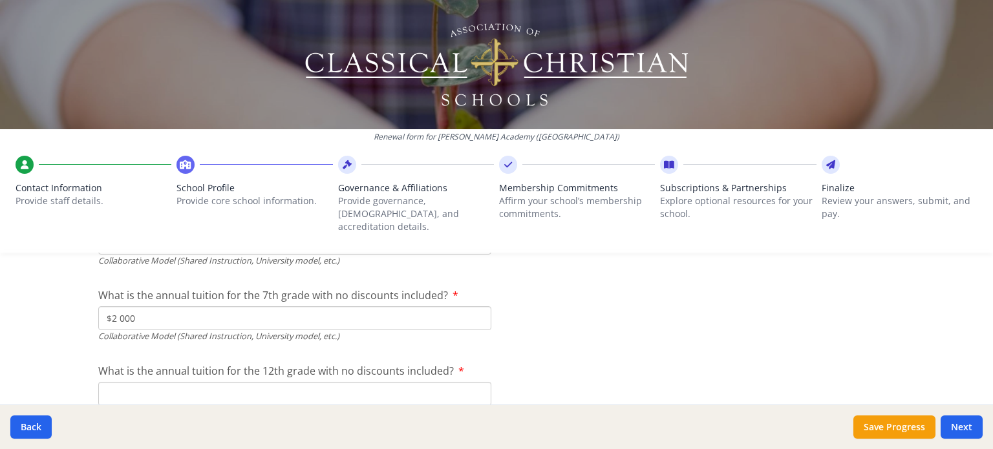
type input "$2 000"
click at [290, 383] on input "What is the annual tuition for the 12th grade with no discounts included?" at bounding box center [294, 394] width 393 height 24
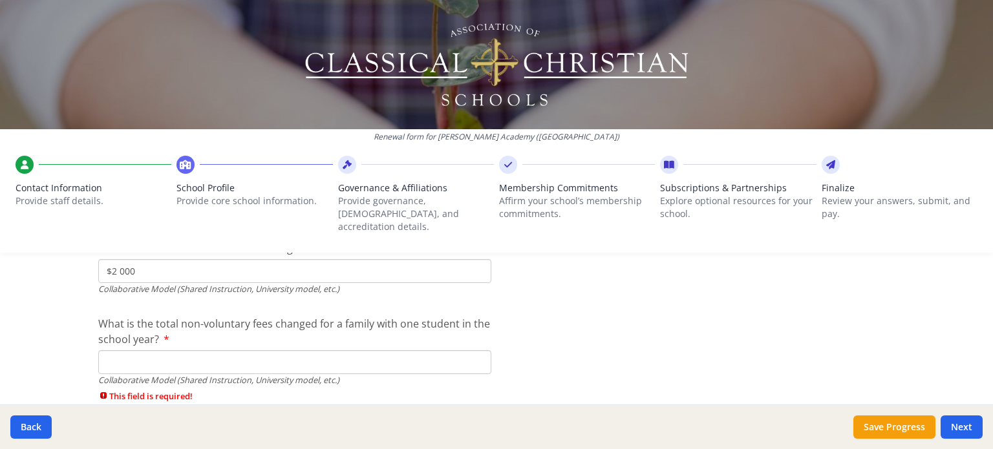
scroll to position [4425, 0]
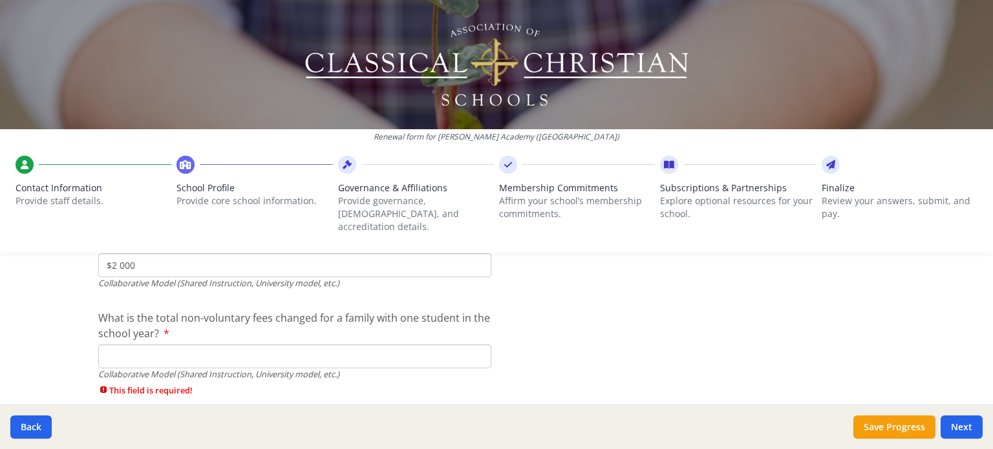
type input "$2 000"
click at [442, 348] on input "What is the total non-voluntary fees changed for a family with one student in t…" at bounding box center [294, 357] width 393 height 24
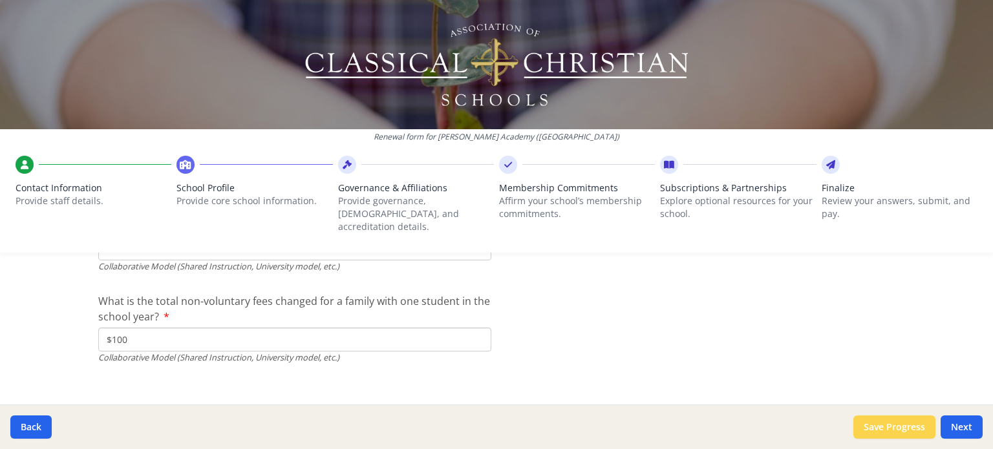
type input "$100"
click at [921, 424] on button "Save Progress" at bounding box center [894, 427] width 82 height 23
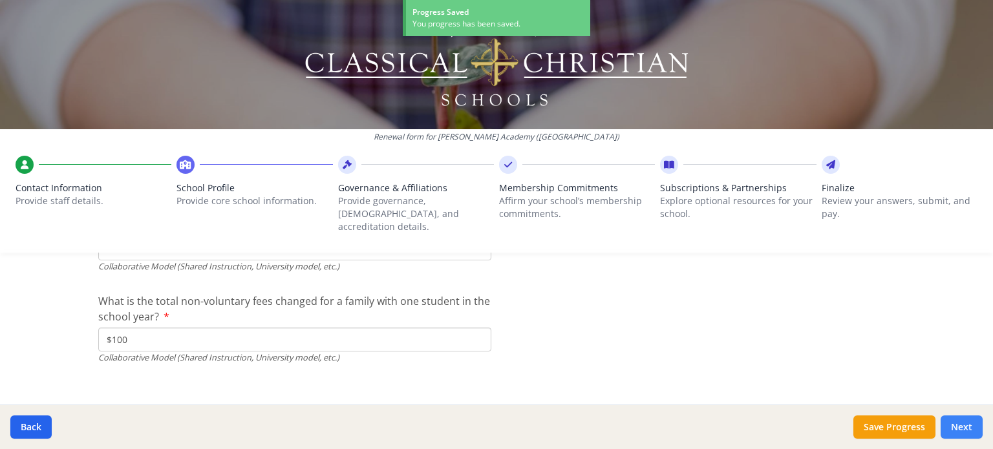
click at [974, 432] on button "Next" at bounding box center [962, 427] width 42 height 23
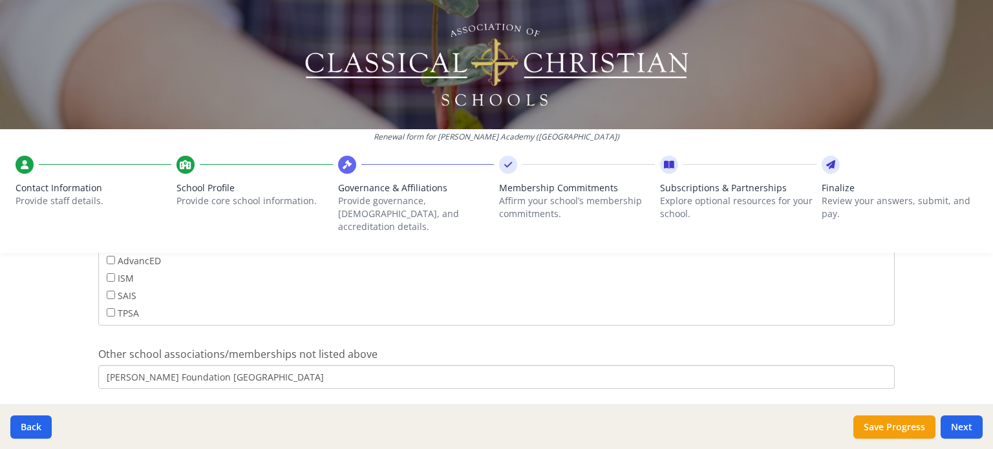
scroll to position [884, 0]
click at [184, 365] on input "[PERSON_NAME] Foundation [GEOGRAPHIC_DATA]" at bounding box center [496, 375] width 797 height 24
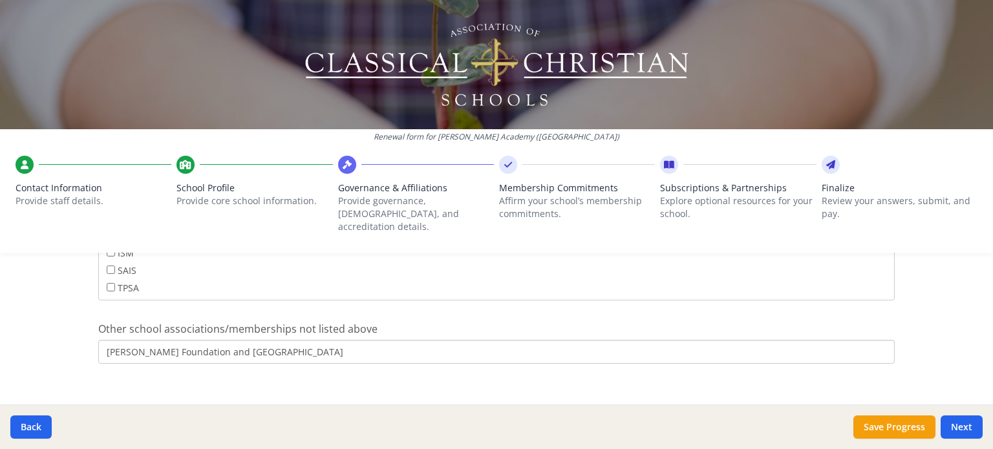
click at [193, 341] on input "[PERSON_NAME] Foundation and [GEOGRAPHIC_DATA]" at bounding box center [496, 352] width 797 height 24
type input "[PERSON_NAME] Foundation and [GEOGRAPHIC_DATA]"
click at [965, 422] on button "Next" at bounding box center [962, 427] width 42 height 23
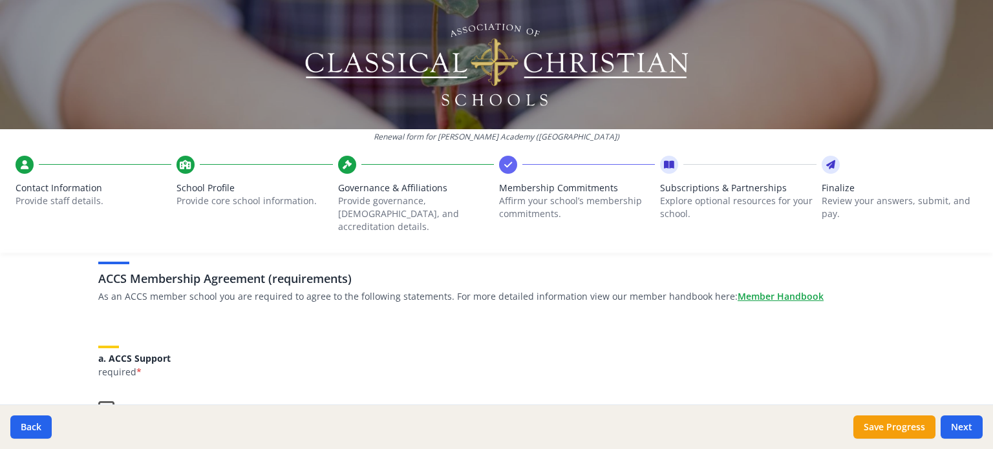
scroll to position [86, 0]
click at [98, 400] on label "Our school supports the work and mission of the ACCS." at bounding box center [244, 405] width 292 height 28
click at [0, 0] on input "Our school supports the work and mission of the ACCS." at bounding box center [0, 0] width 0 height 0
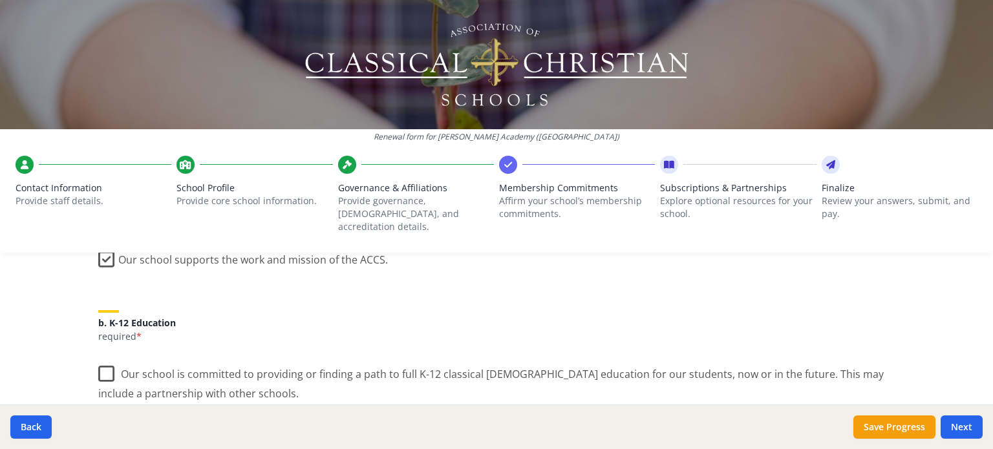
scroll to position [237, 0]
click at [102, 359] on label "Our school is committed to providing or finding a path to full K-12 classical […" at bounding box center [496, 376] width 797 height 43
click at [0, 0] on input "Our school is committed to providing or finding a path to full K-12 classical […" at bounding box center [0, 0] width 0 height 0
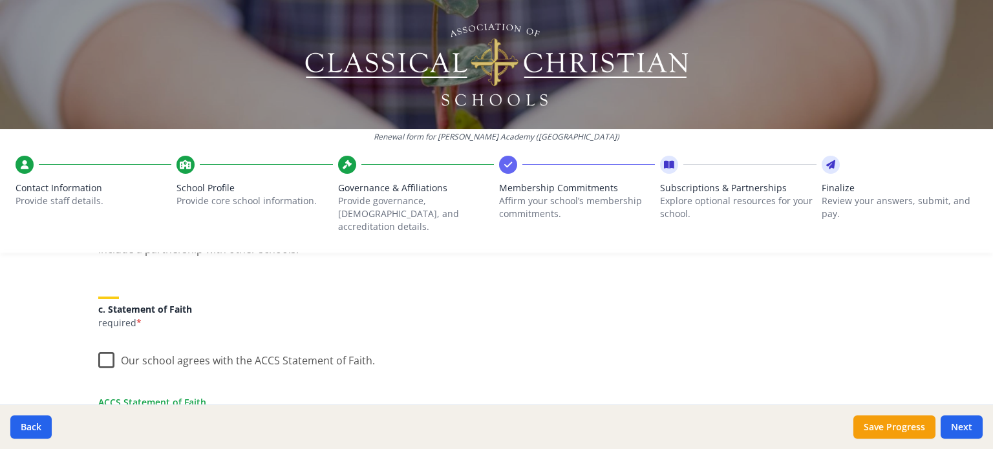
scroll to position [380, 0]
click at [98, 342] on label "Our school agrees with the ACCS Statement of Faith." at bounding box center [236, 356] width 277 height 28
click at [0, 0] on input "Our school agrees with the ACCS Statement of Faith." at bounding box center [0, 0] width 0 height 0
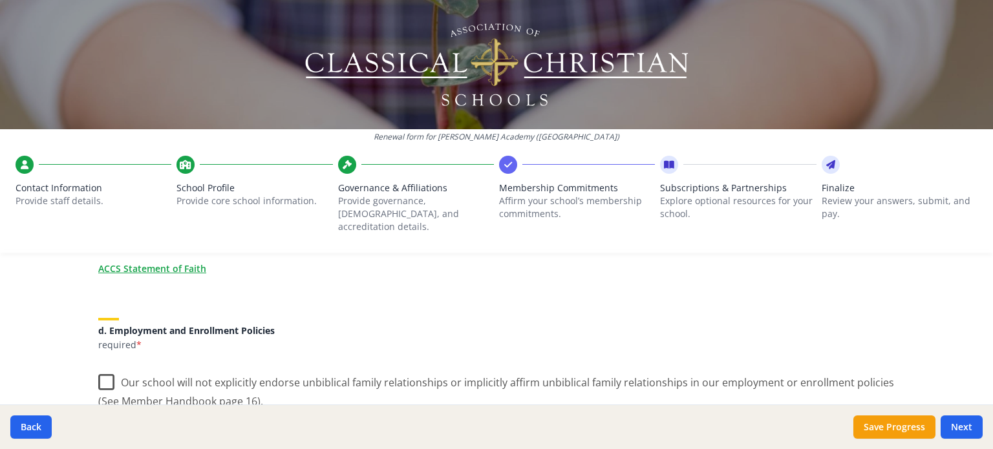
scroll to position [543, 0]
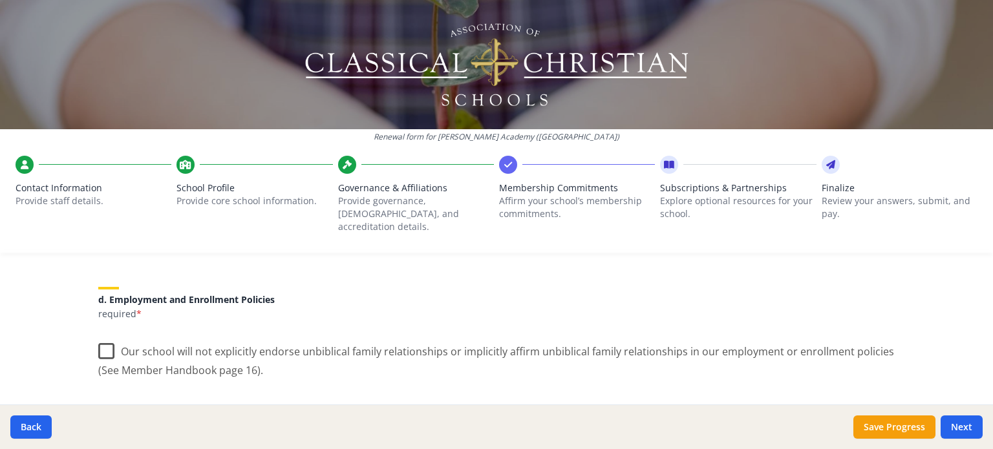
click at [106, 336] on label "Our school will not explicitly endorse unbiblical family relationships or impli…" at bounding box center [496, 356] width 797 height 43
click at [0, 0] on input "Our school will not explicitly endorse unbiblical family relationships or impli…" at bounding box center [0, 0] width 0 height 0
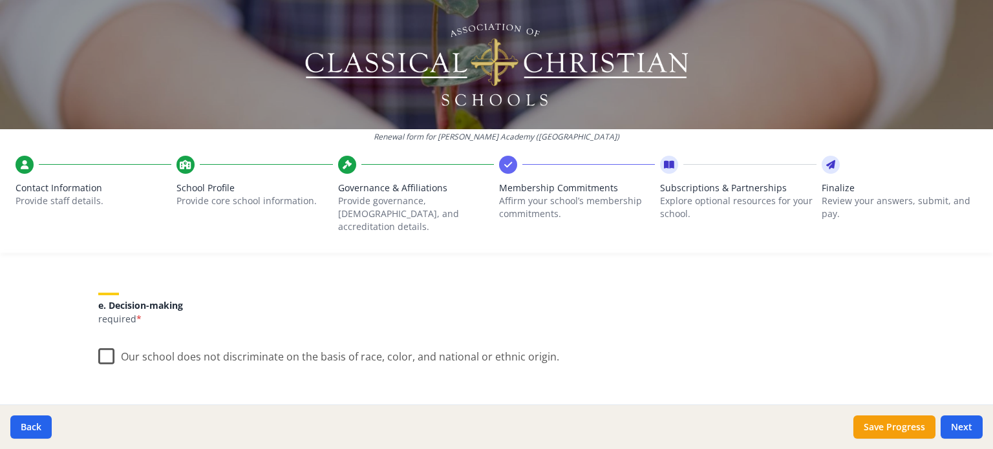
scroll to position [711, 0]
click at [92, 344] on div "ACCS Membership Agreement (requirements) As an ACCS member school you are requi…" at bounding box center [497, 286] width 828 height 1406
click at [103, 343] on label "Our school does not discriminate on the basis of race, color, and national or e…" at bounding box center [328, 352] width 461 height 28
click at [0, 0] on input "Our school does not discriminate on the basis of race, color, and national or e…" at bounding box center [0, 0] width 0 height 0
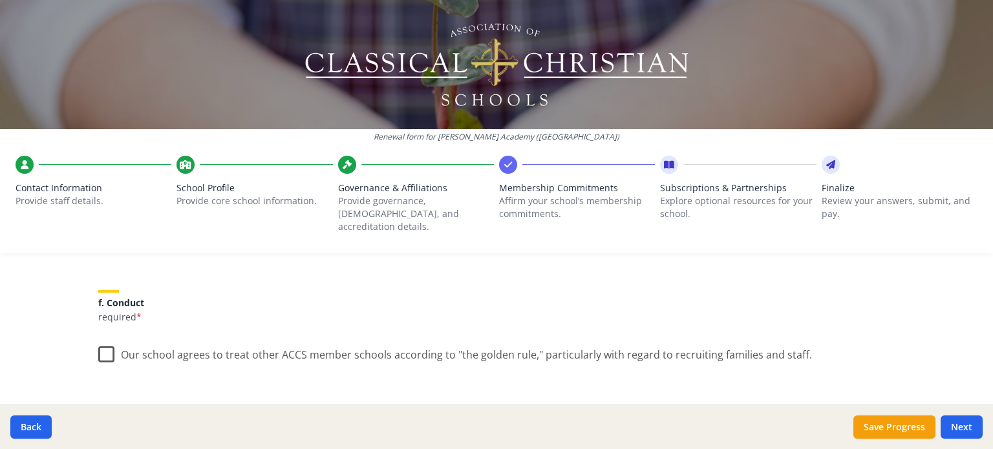
scroll to position [830, 0]
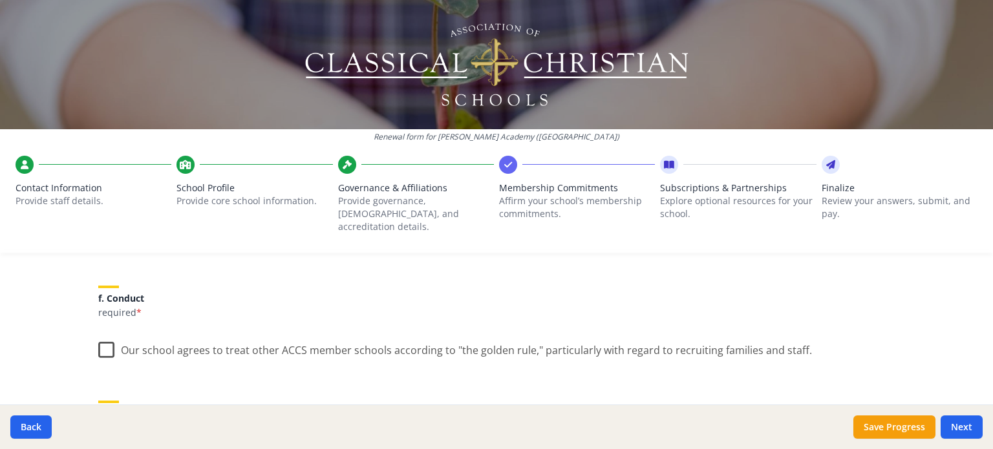
click at [103, 337] on label "Our school agrees to treat other ACCS member schools according to "the golden r…" at bounding box center [455, 348] width 714 height 28
click at [0, 0] on input "Our school agrees to treat other ACCS member schools according to "the golden r…" at bounding box center [0, 0] width 0 height 0
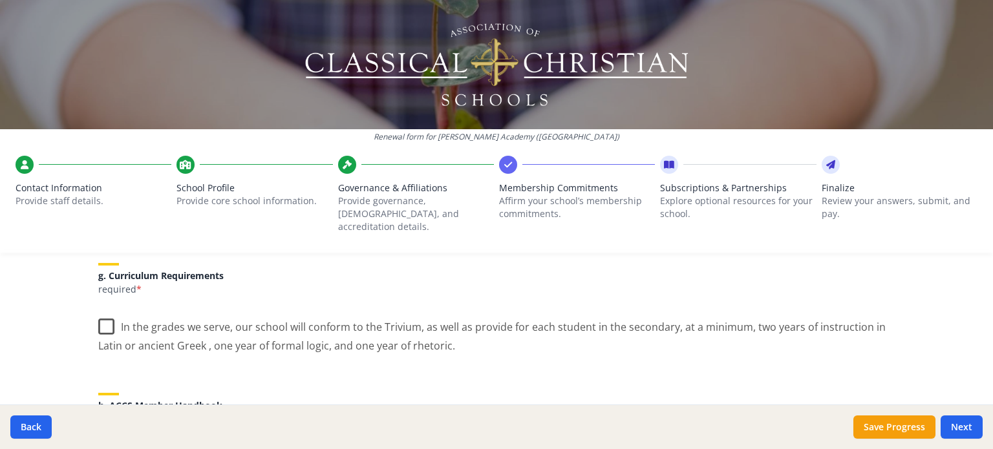
scroll to position [970, 0]
click at [99, 311] on label "In the grades we serve, our school will conform to the Trivium, as well as prov…" at bounding box center [496, 329] width 797 height 43
click at [0, 0] on input "In the grades we serve, our school will conform to the Trivium, as well as prov…" at bounding box center [0, 0] width 0 height 0
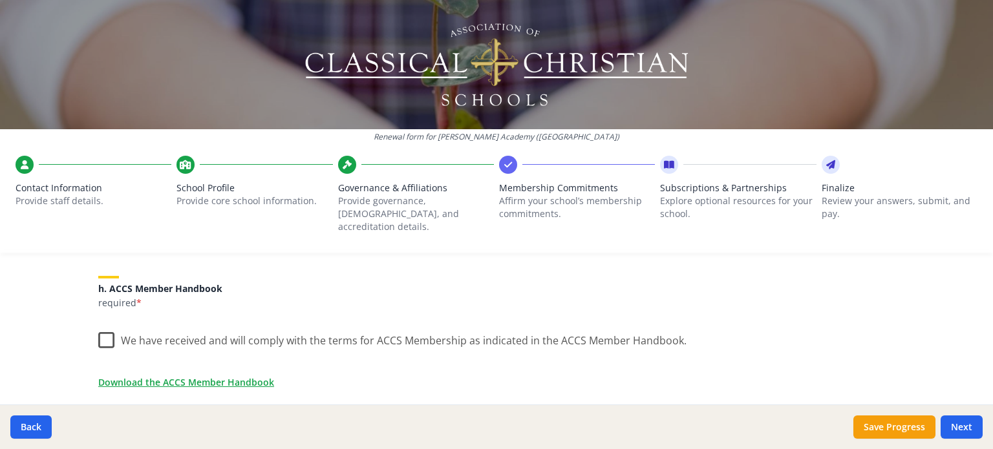
scroll to position [1091, 0]
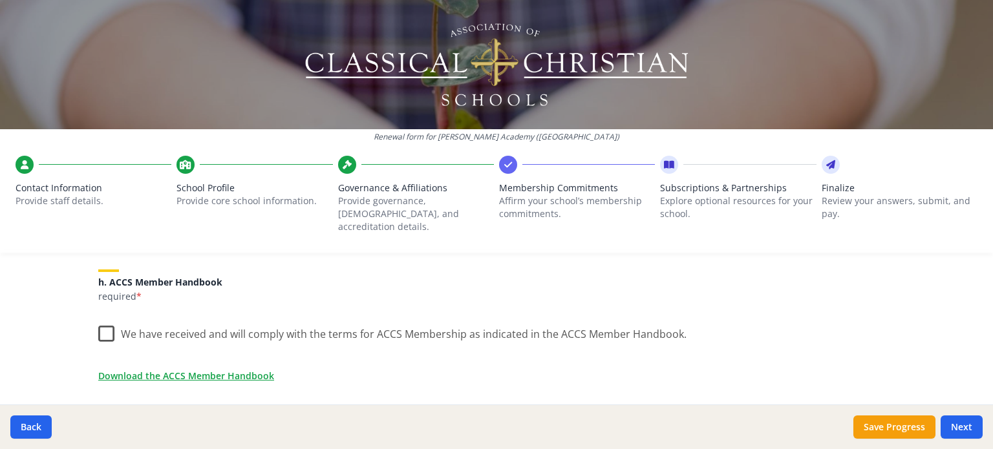
click at [98, 319] on label "We have received and will comply with the terms for ACCS Membership as indicate…" at bounding box center [392, 331] width 588 height 28
click at [0, 0] on input "We have received and will comply with the terms for ACCS Membership as indicate…" at bounding box center [0, 0] width 0 height 0
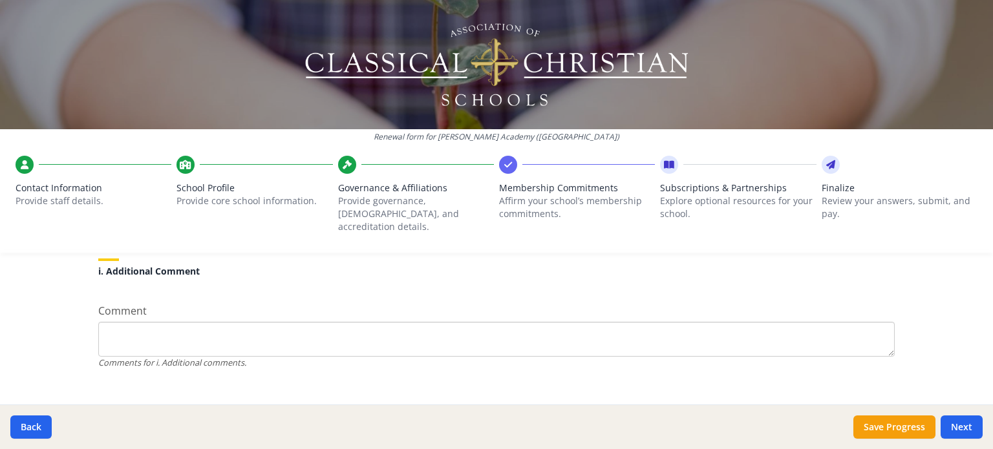
scroll to position [1264, 0]
click at [916, 429] on button "Save Progress" at bounding box center [894, 427] width 82 height 23
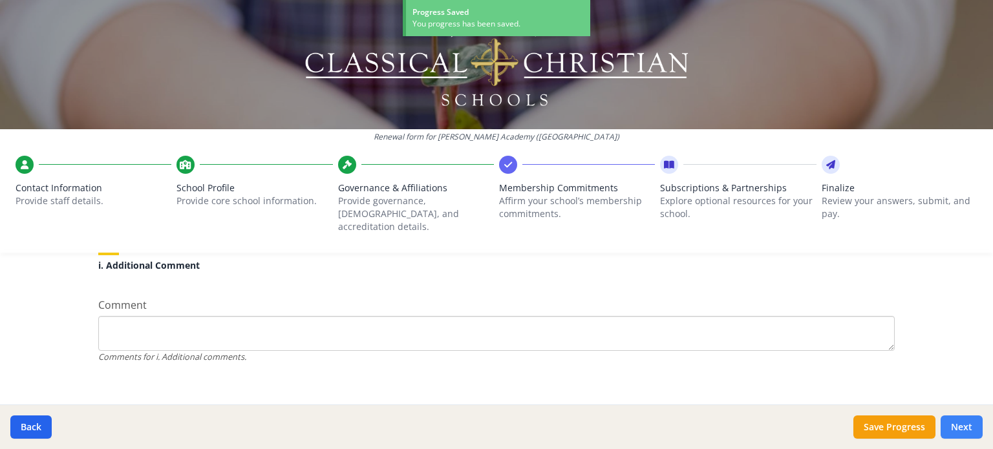
click at [950, 428] on button "Next" at bounding box center [962, 427] width 42 height 23
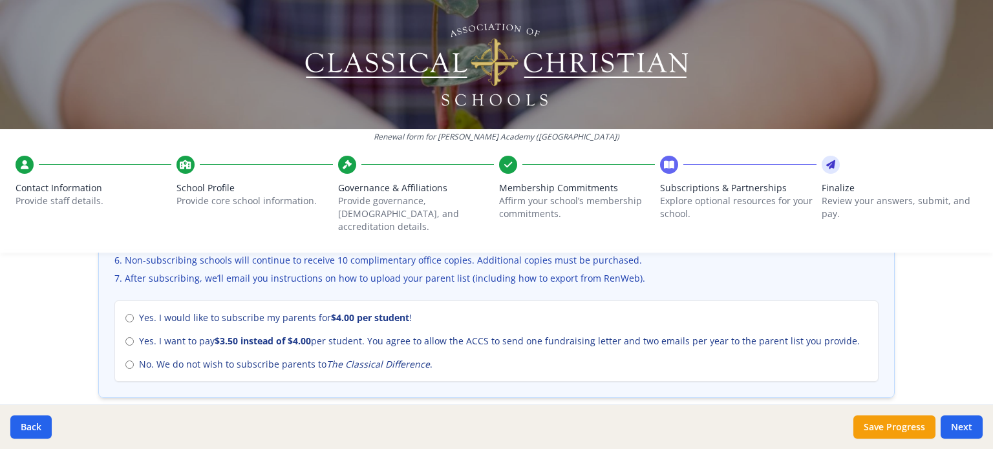
scroll to position [566, 0]
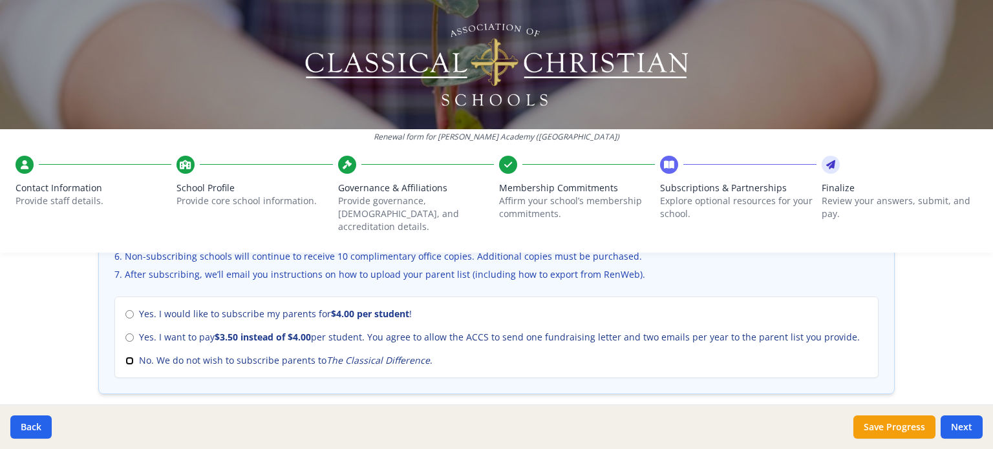
click at [125, 357] on input "No. We do not wish to subscribe parents to The Classical Difference ." at bounding box center [129, 361] width 8 height 8
radio input "true"
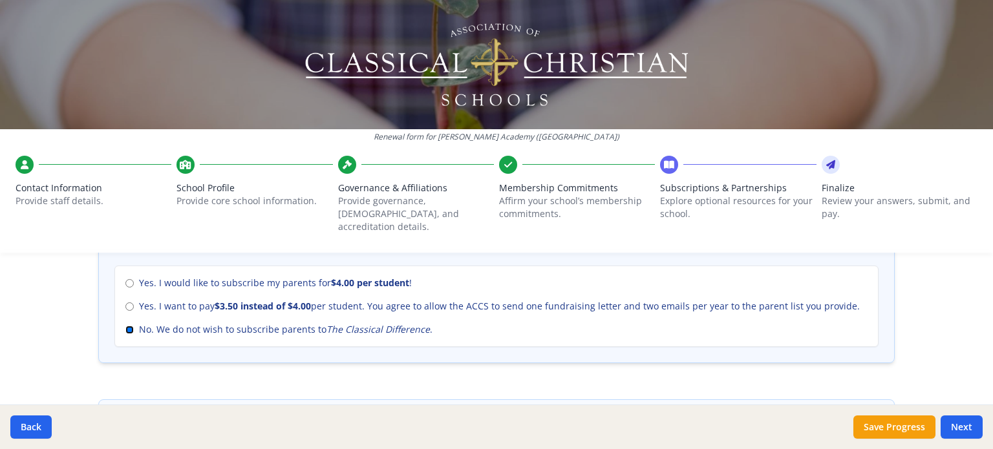
scroll to position [595, 0]
click at [125, 305] on input "Yes. I want to pay $3.50 instead of $4.00 per student. You agree to allow the A…" at bounding box center [129, 309] width 8 height 8
radio input "true"
radio input "false"
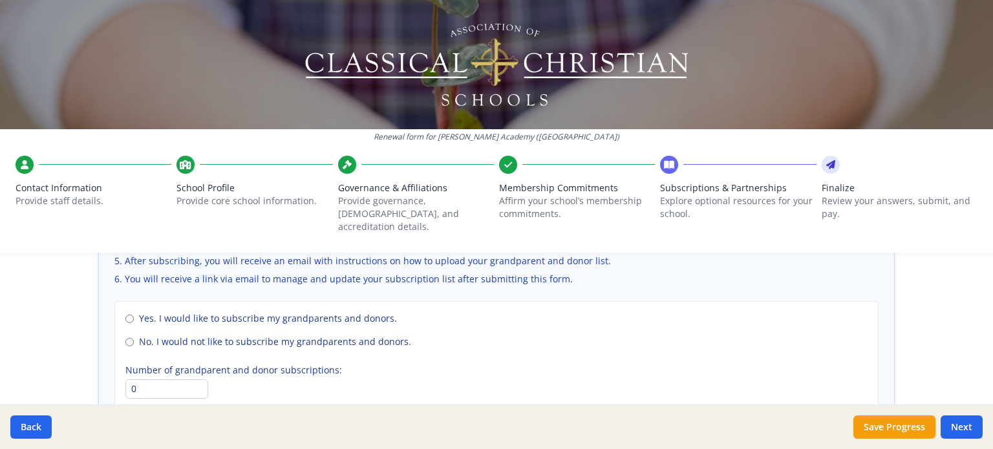
scroll to position [952, 0]
click at [125, 313] on input "Yes. I would like to subscribe my grandparents and donors." at bounding box center [129, 317] width 8 height 8
radio input "true"
type input "1"
click at [190, 378] on input "1" at bounding box center [166, 387] width 83 height 19
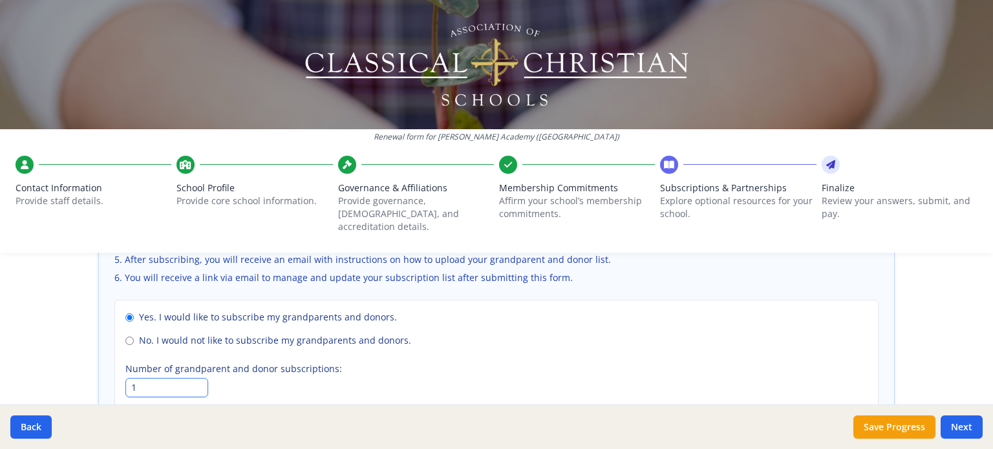
scroll to position [1026, 0]
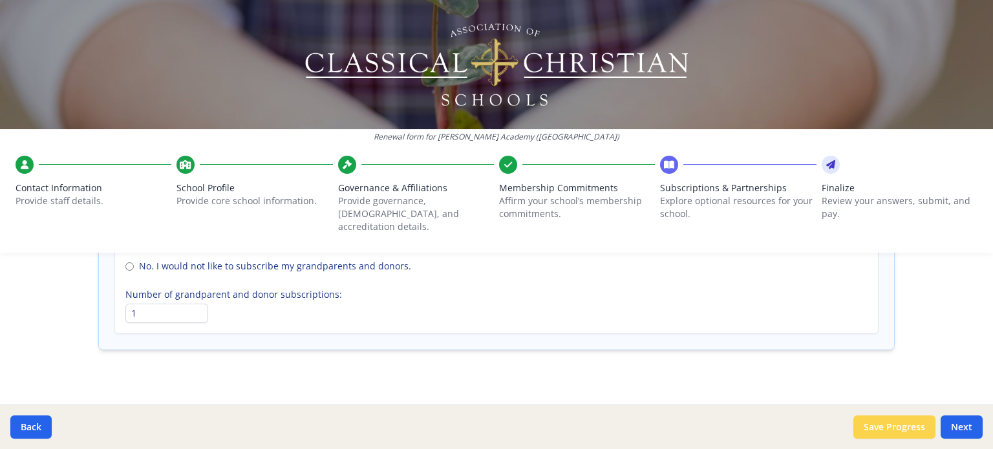
click at [916, 422] on button "Save Progress" at bounding box center [894, 427] width 82 height 23
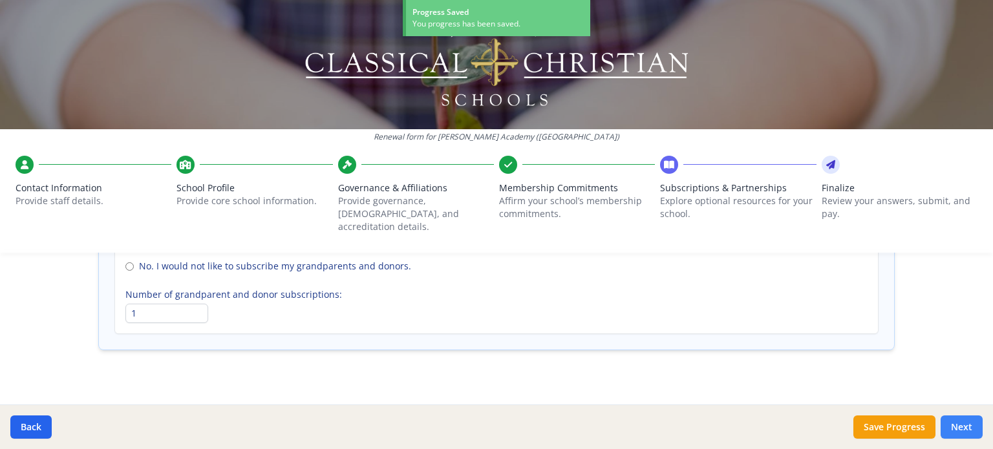
click at [964, 426] on button "Next" at bounding box center [962, 427] width 42 height 23
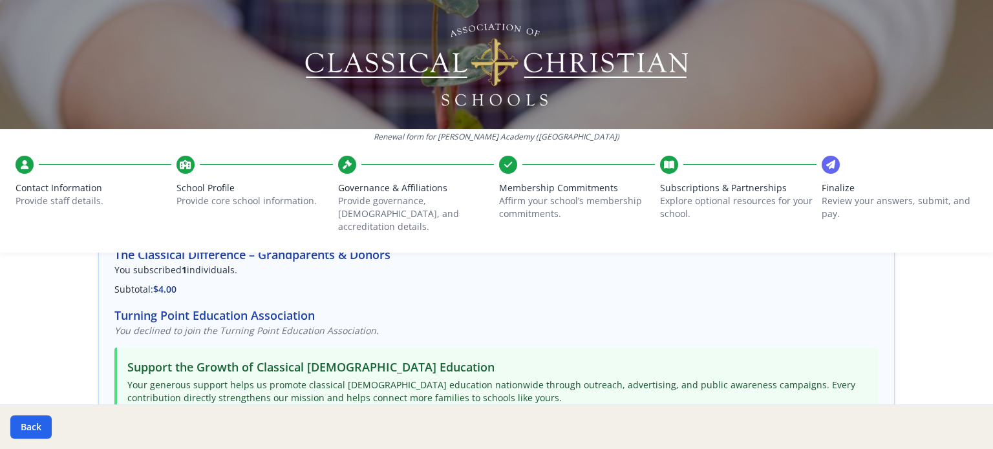
scroll to position [228, 0]
click at [274, 308] on h3 "Turning Point Education Association" at bounding box center [496, 317] width 764 height 18
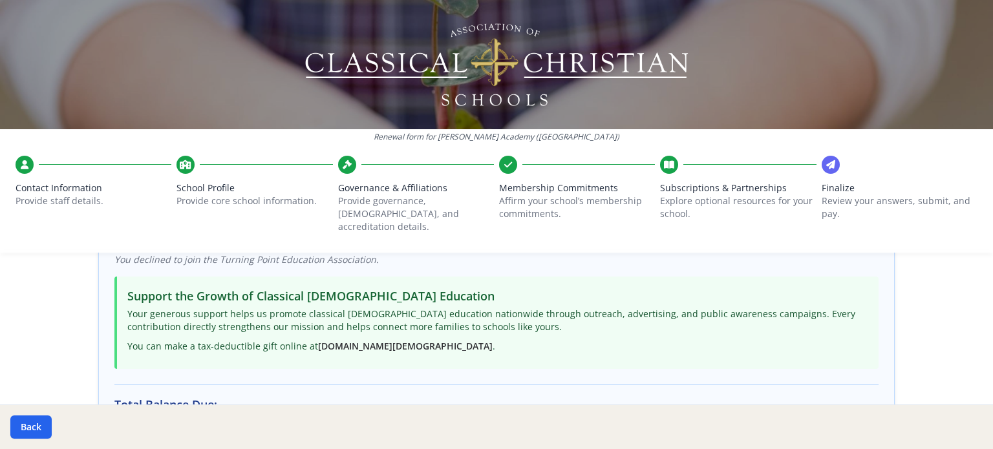
scroll to position [287, 0]
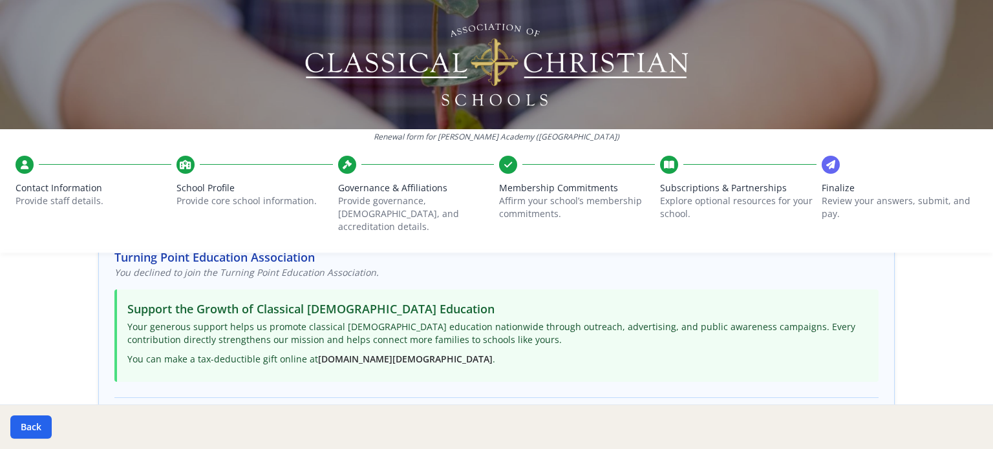
click at [664, 166] on icon at bounding box center [669, 164] width 10 height 13
click at [505, 167] on icon at bounding box center [508, 164] width 8 height 13
click at [34, 431] on button "Back" at bounding box center [30, 427] width 41 height 23
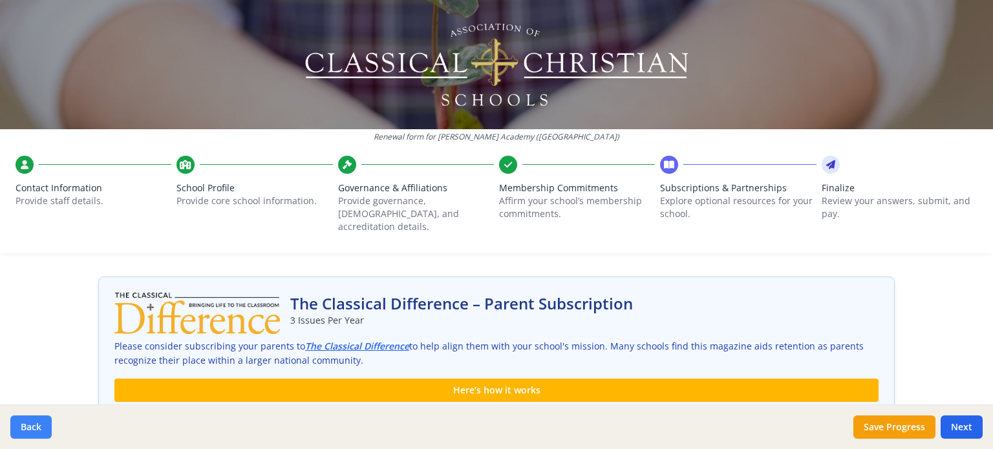
click at [34, 431] on button "Back" at bounding box center [30, 427] width 41 height 23
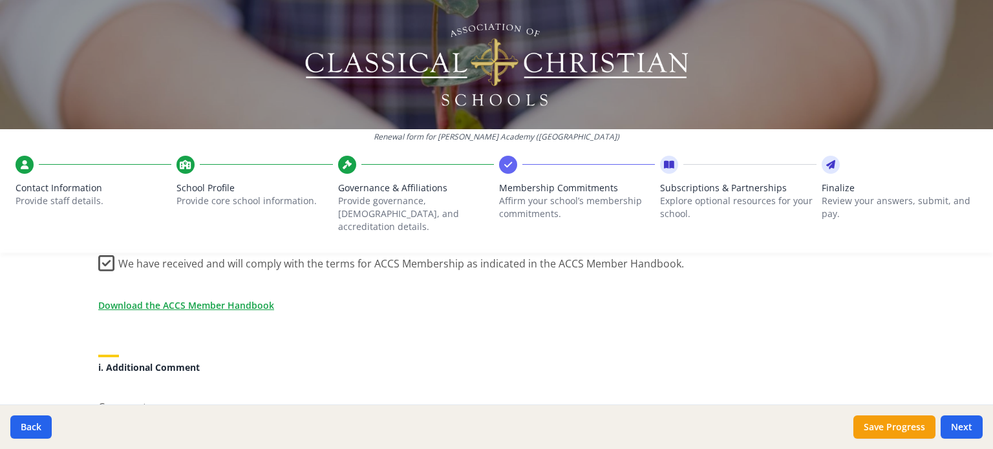
scroll to position [1183, 0]
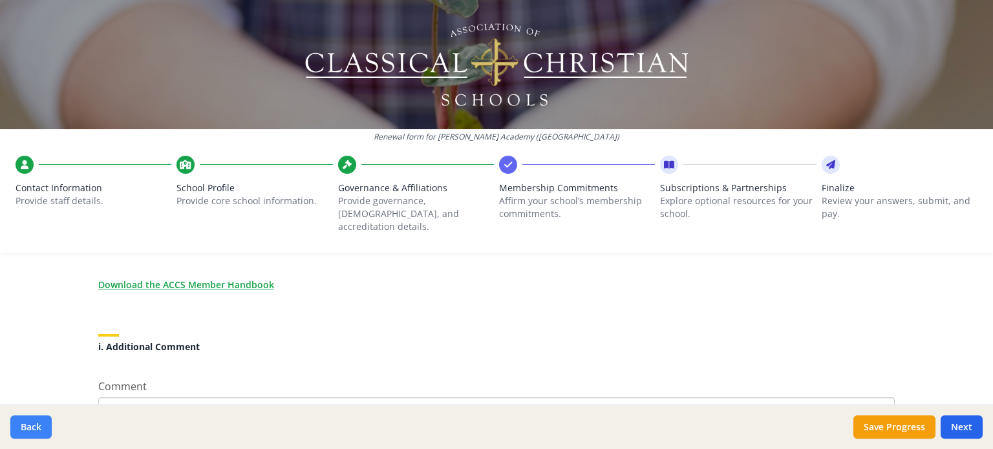
click at [24, 429] on button "Back" at bounding box center [30, 427] width 41 height 23
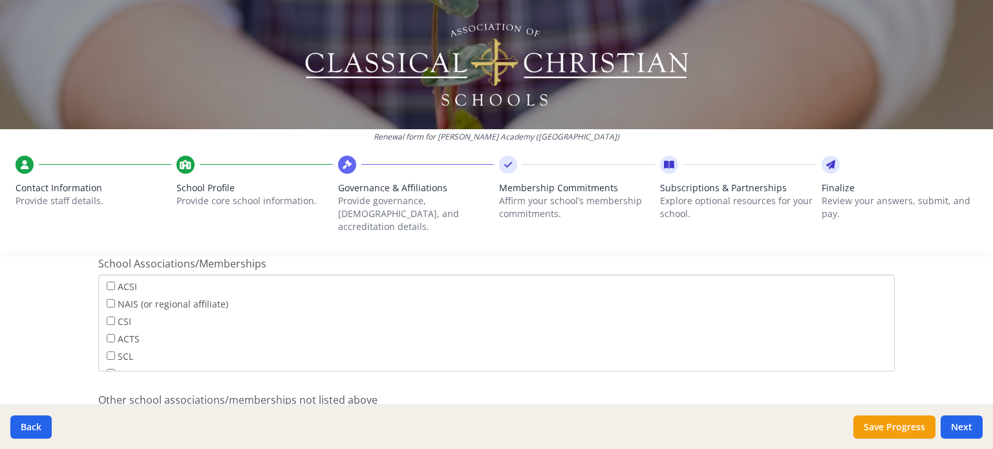
scroll to position [800, 0]
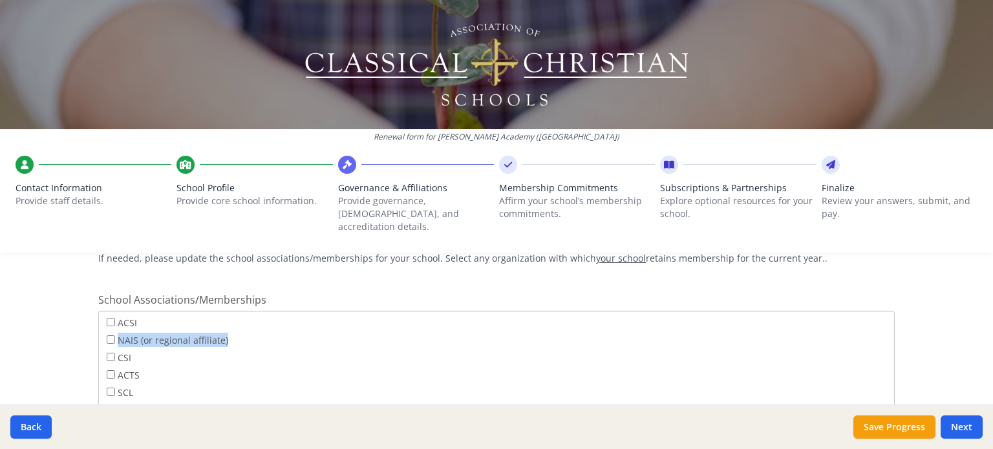
drag, startPoint x: 890, startPoint y: 327, endPoint x: 886, endPoint y: 313, distance: 14.1
click at [886, 313] on div "Governance Structure If needed, please update the governance structure for your…" at bounding box center [497, 19] width 828 height 1050
click at [918, 327] on div "Renewal form for [PERSON_NAME] Academy ([GEOGRAPHIC_DATA]) Contact Information …" at bounding box center [496, 224] width 993 height 449
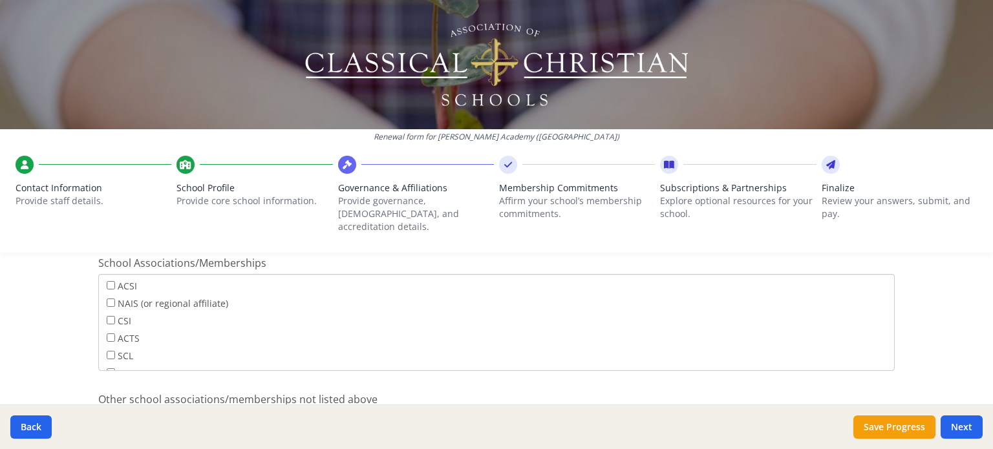
scroll to position [835, 0]
click at [44, 434] on button "Back" at bounding box center [30, 427] width 41 height 23
type input "[PHONE_NUMBER]"
type input "7"
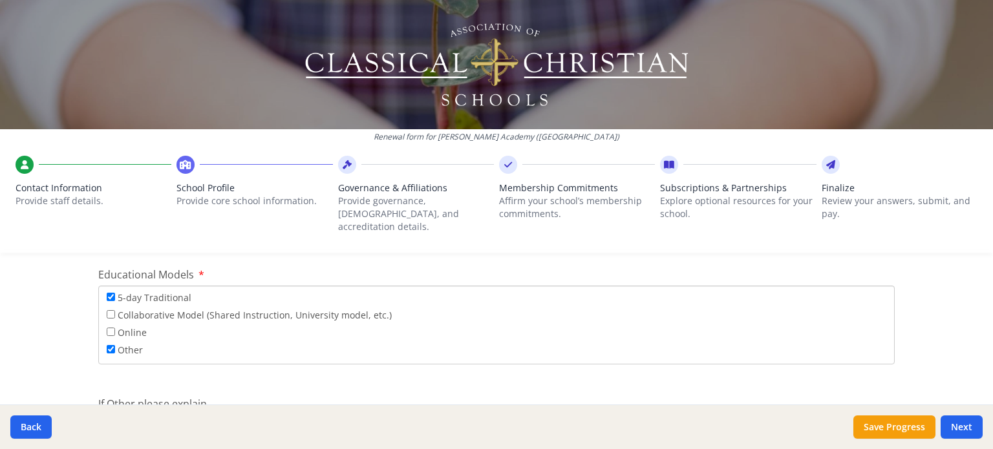
scroll to position [2371, 0]
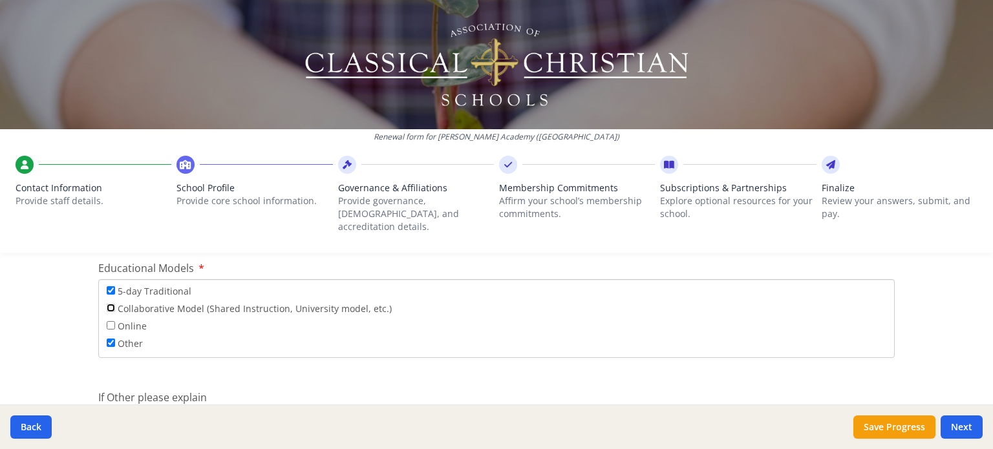
click at [107, 304] on input "Collaborative Model (Shared Instruction, University model, etc.)" at bounding box center [111, 308] width 8 height 8
checkbox input "true"
click at [107, 339] on input "Other" at bounding box center [111, 343] width 8 height 8
checkbox input "false"
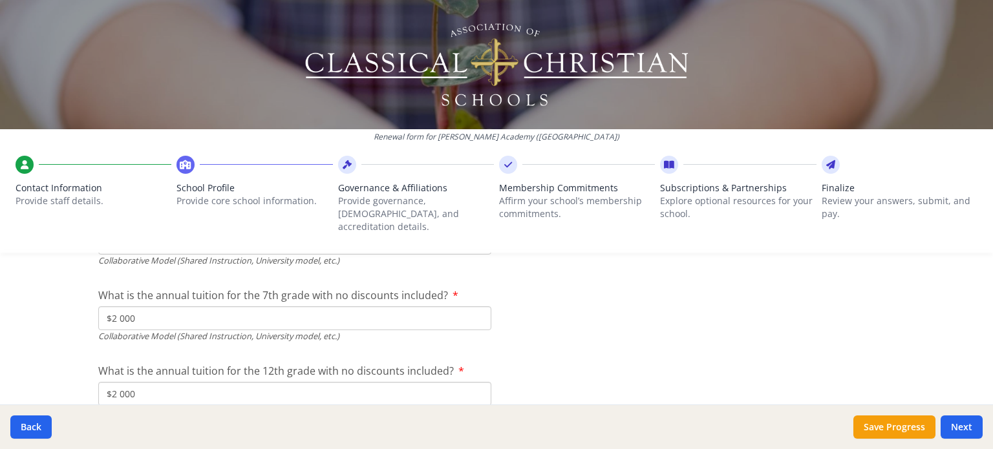
scroll to position [4379, 0]
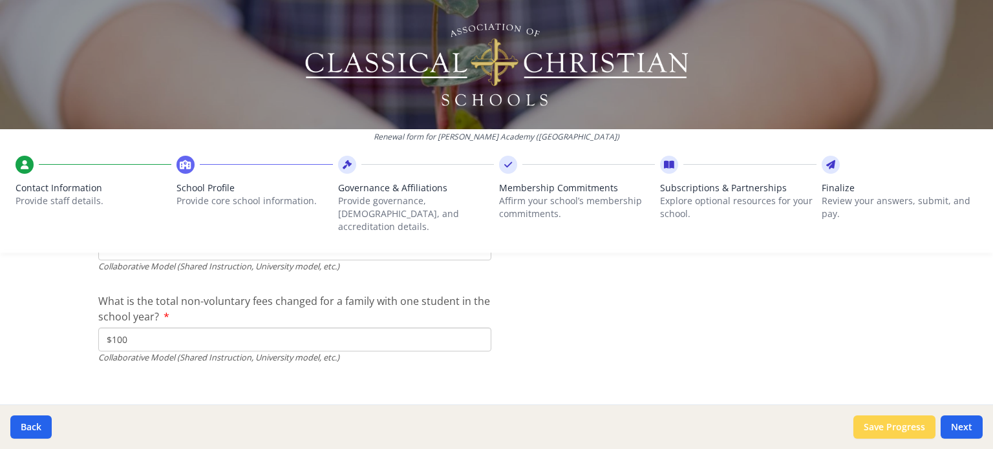
click at [903, 431] on button "Save Progress" at bounding box center [894, 427] width 82 height 23
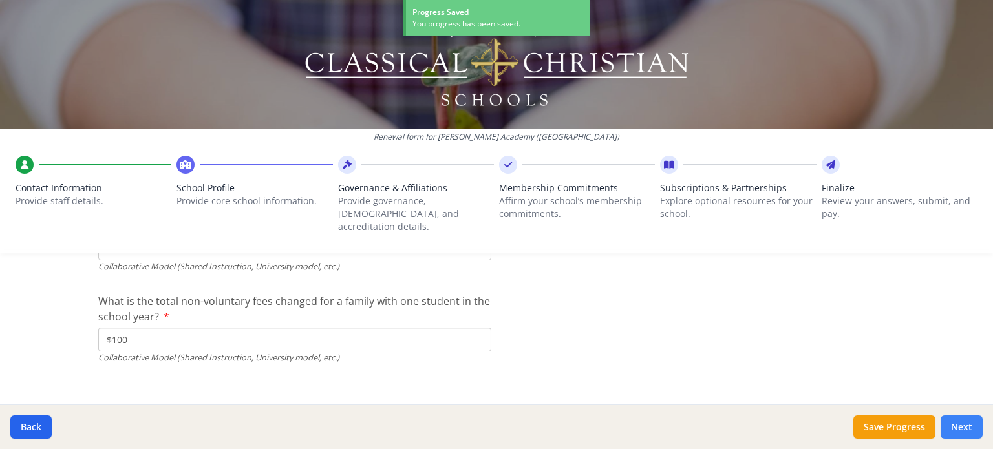
click at [950, 425] on button "Next" at bounding box center [962, 427] width 42 height 23
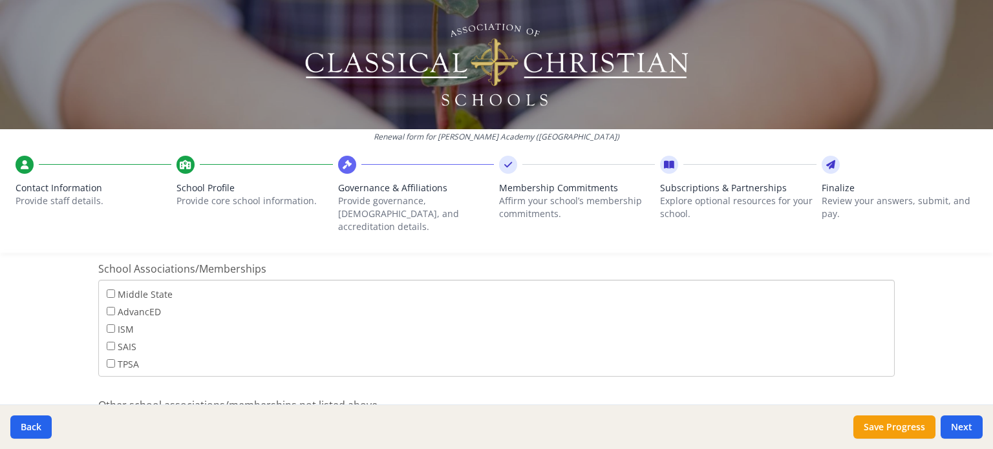
scroll to position [907, 0]
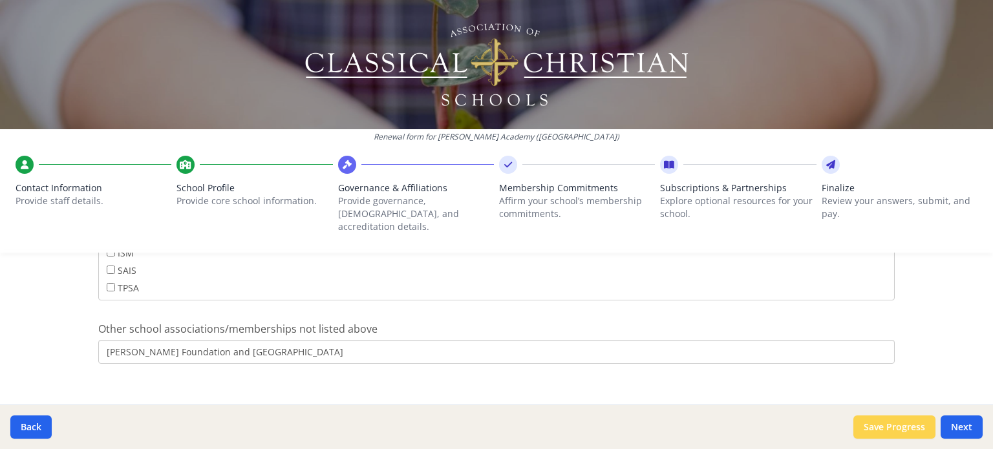
click at [903, 431] on button "Save Progress" at bounding box center [894, 427] width 82 height 23
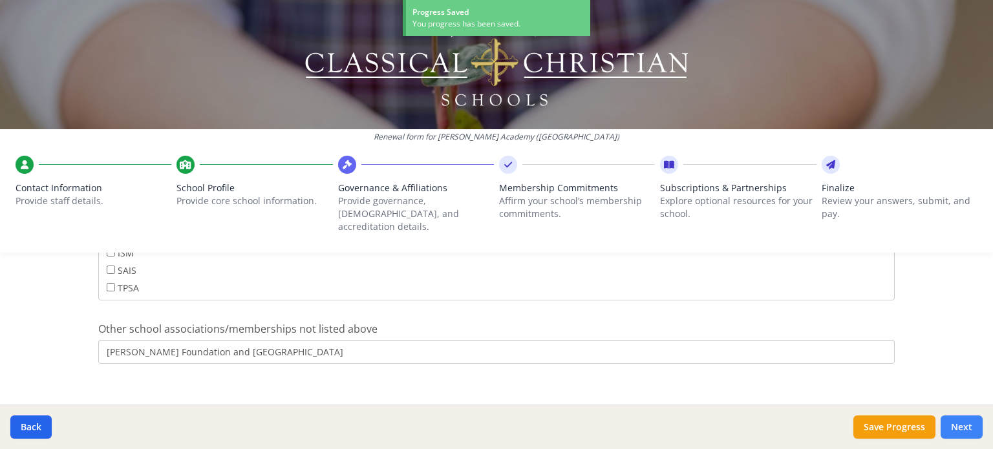
click at [955, 429] on button "Next" at bounding box center [962, 427] width 42 height 23
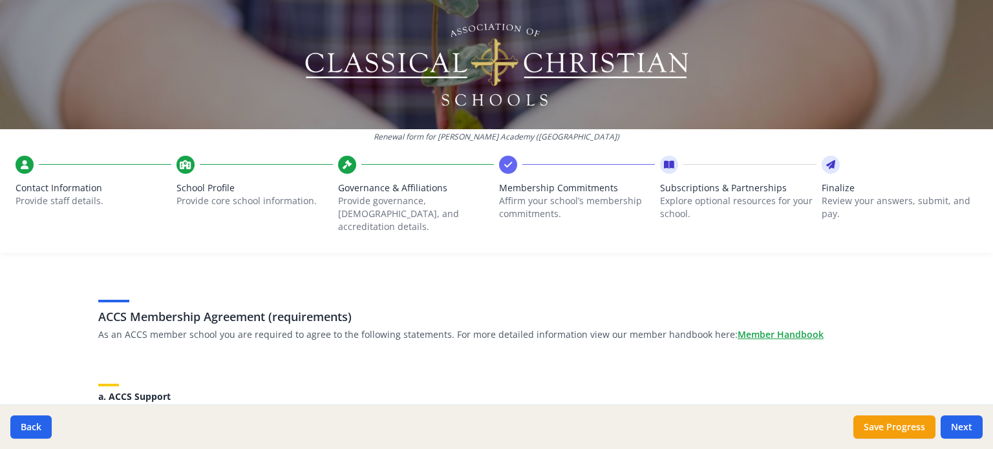
scroll to position [0, 0]
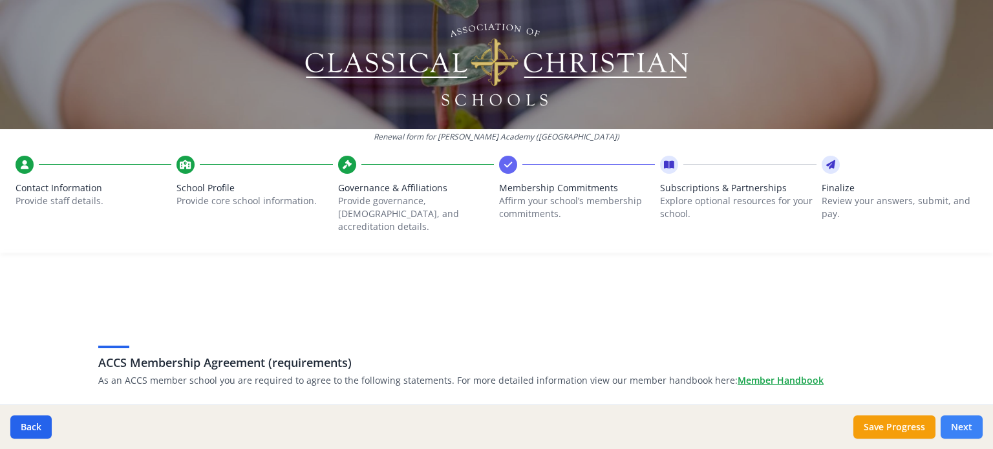
click at [963, 422] on button "Next" at bounding box center [962, 427] width 42 height 23
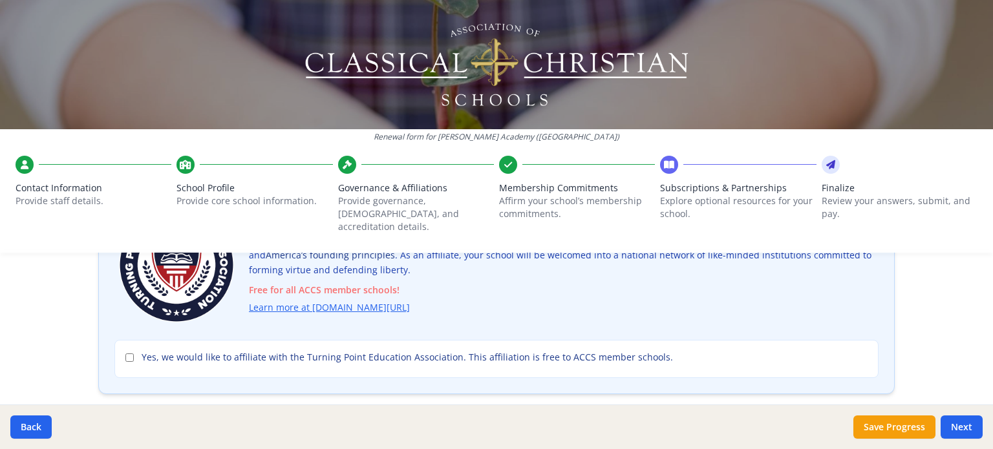
scroll to position [145, 0]
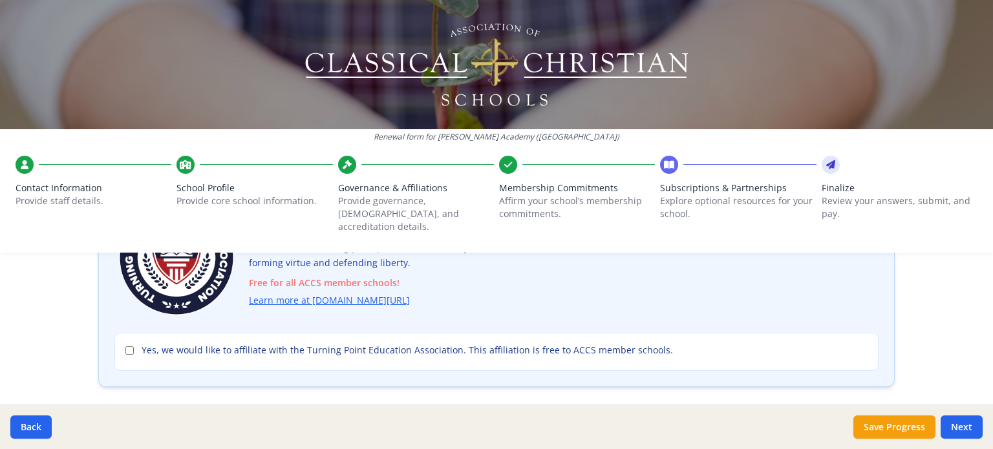
click at [125, 344] on label "Yes, we would like to affiliate with the Turning Point Education Association. T…" at bounding box center [496, 350] width 742 height 13
click at [125, 347] on input "Yes, we would like to affiliate with the Turning Point Education Association. T…" at bounding box center [129, 351] width 8 height 8
checkbox input "true"
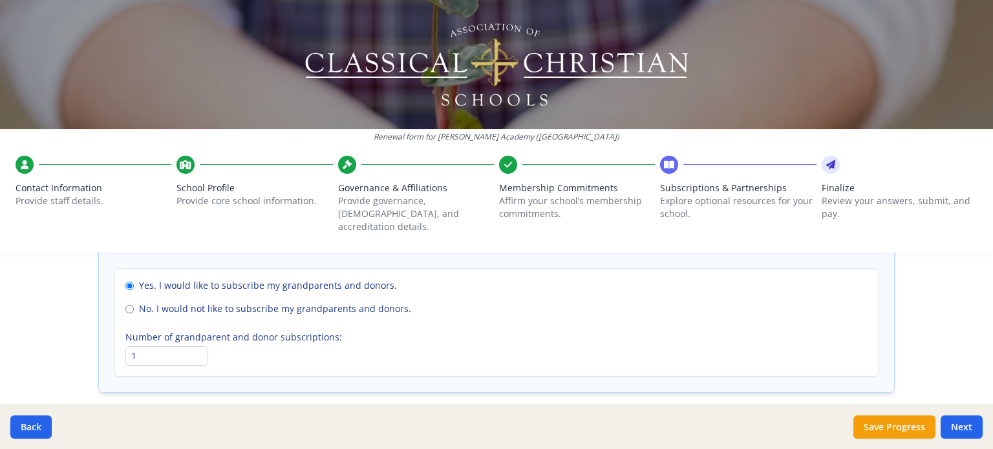
scroll to position [1016, 0]
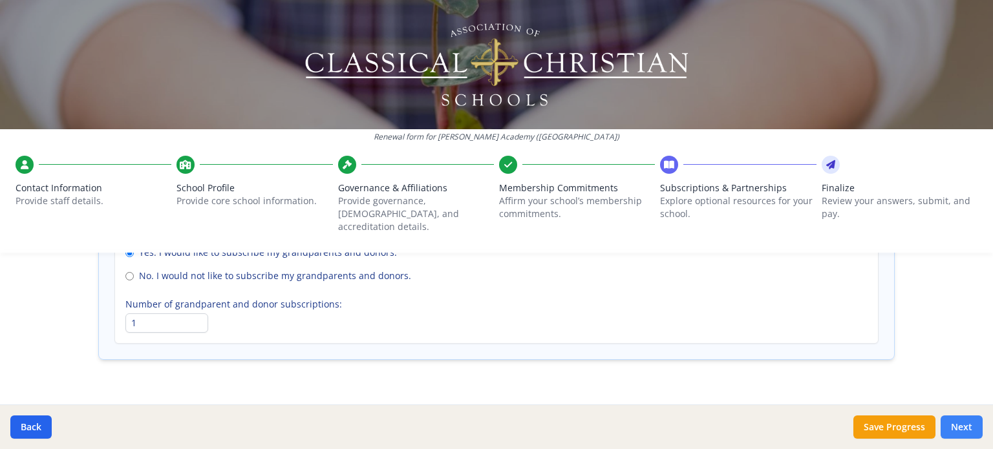
click at [965, 429] on button "Next" at bounding box center [962, 427] width 42 height 23
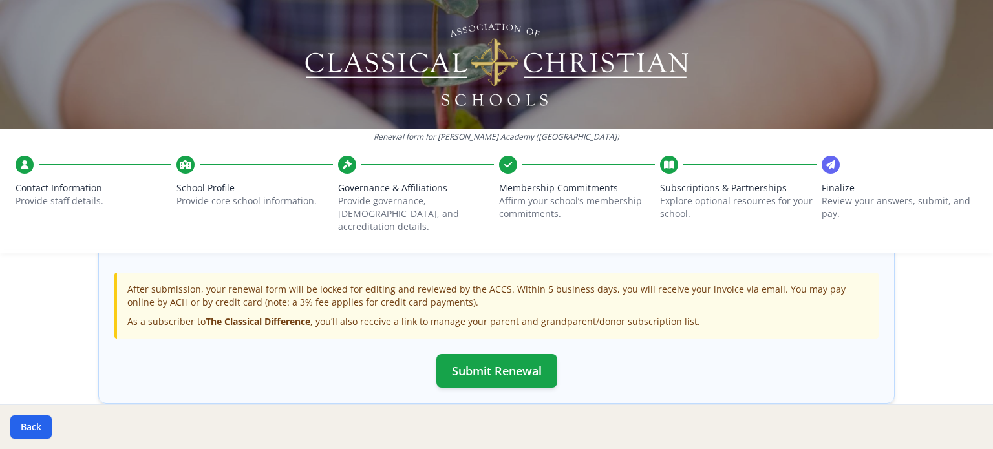
scroll to position [487, 0]
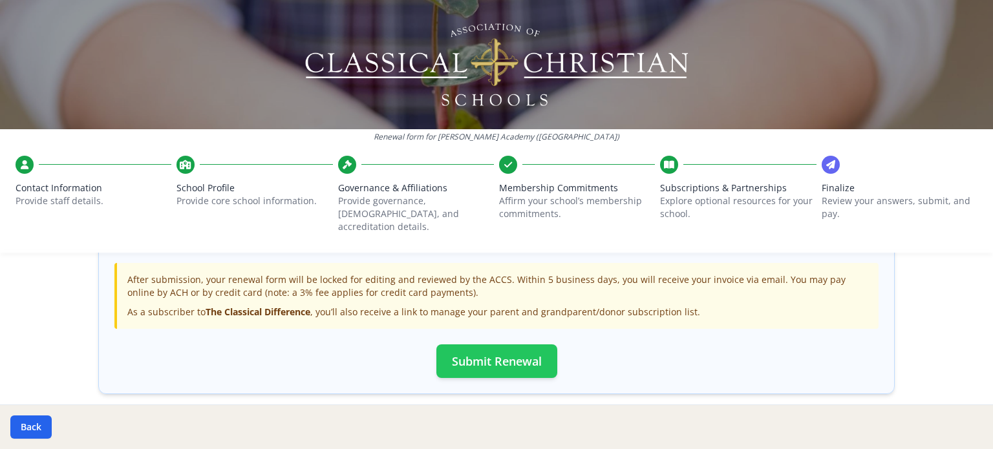
click at [521, 354] on button "Submit Renewal" at bounding box center [496, 362] width 121 height 34
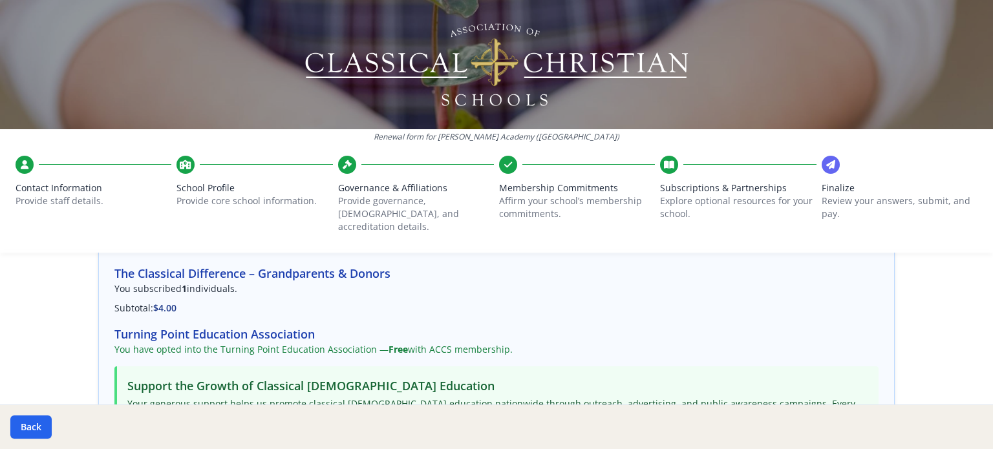
scroll to position [0, 0]
